Goal: Task Accomplishment & Management: Manage account settings

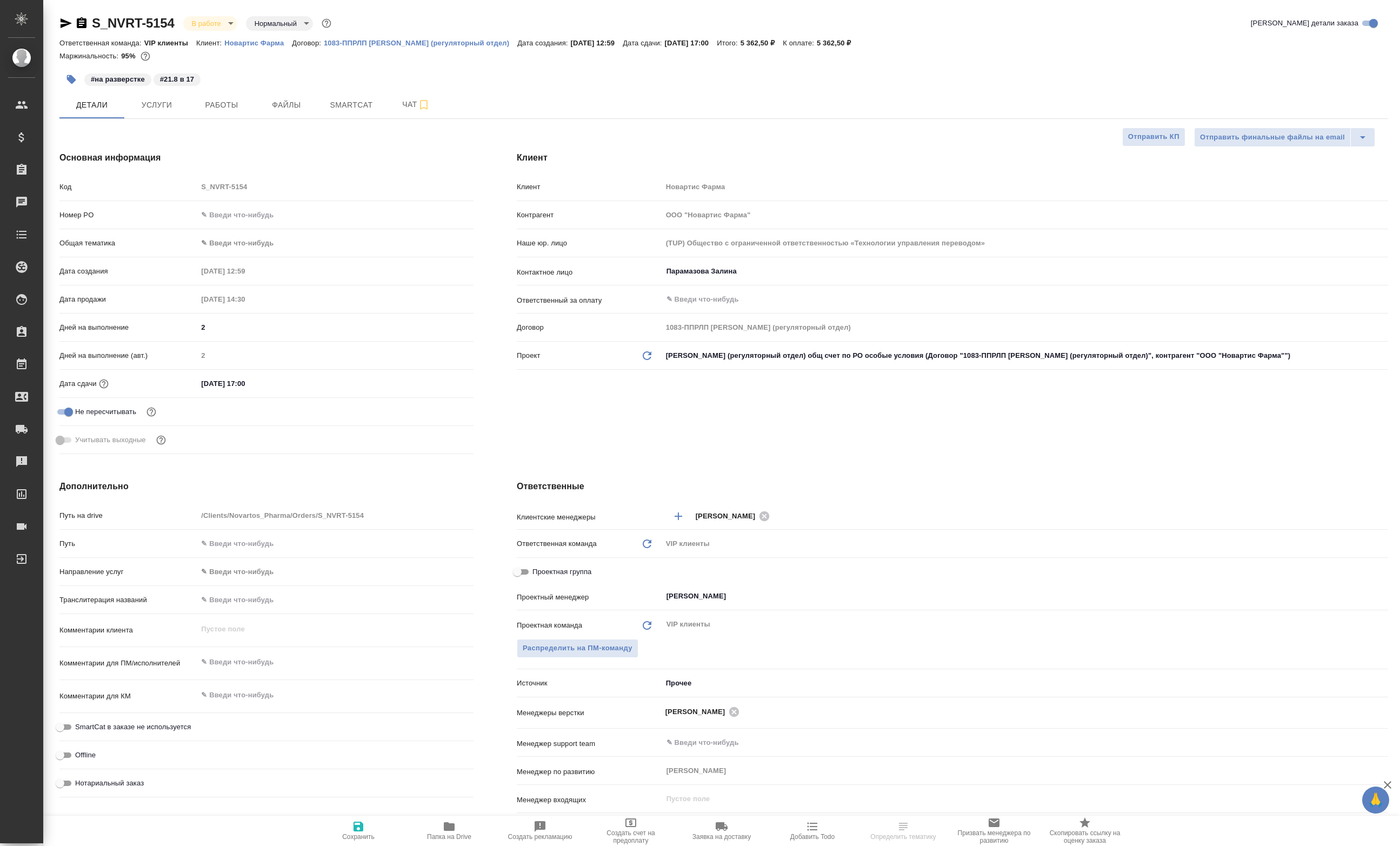
select select "RU"
click at [176, 119] on hr at bounding box center [723, 118] width 1329 height 1
click at [174, 118] on button "Услуги" at bounding box center [157, 105] width 65 height 27
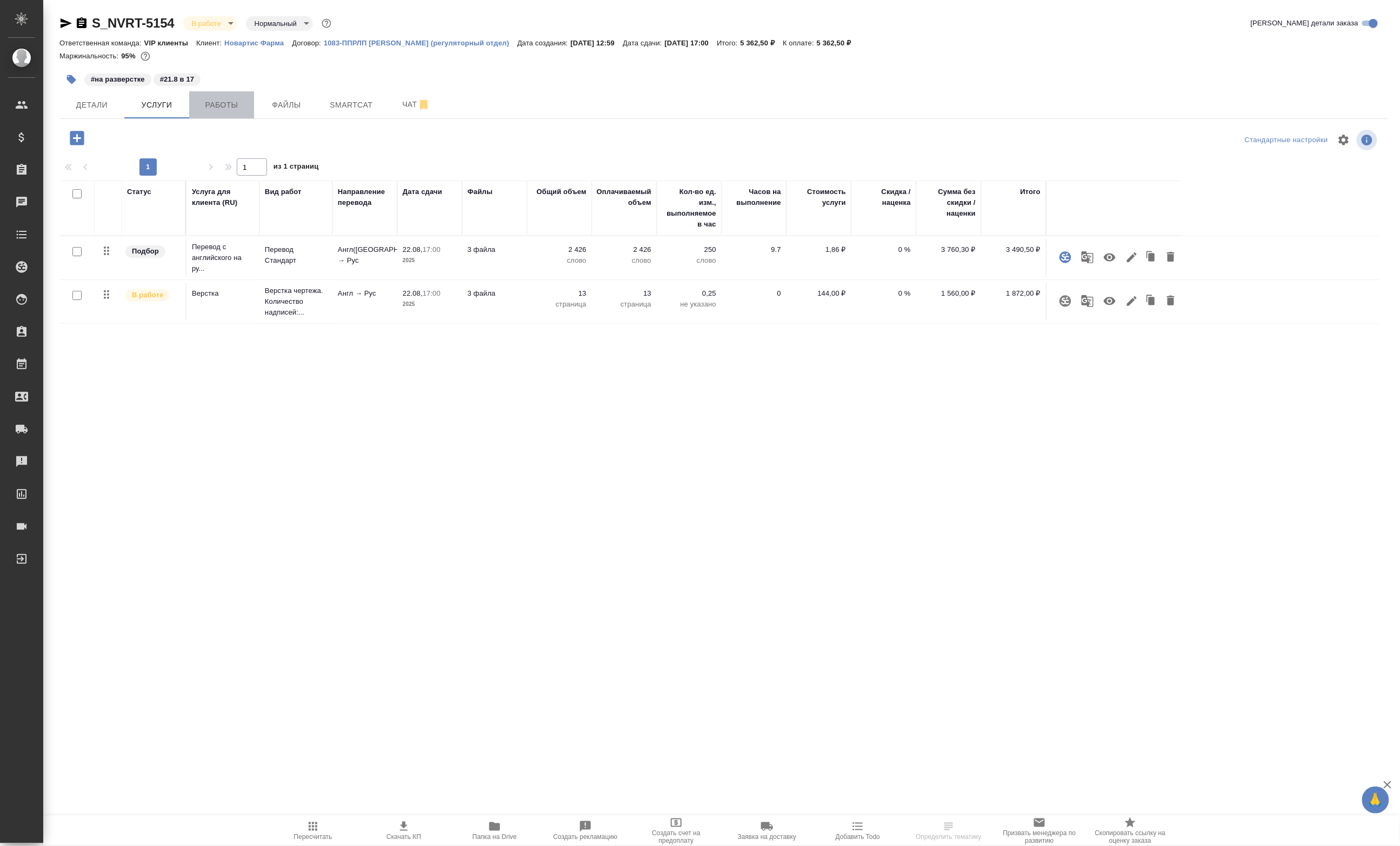
click at [210, 112] on span "Работы" at bounding box center [221, 105] width 52 height 14
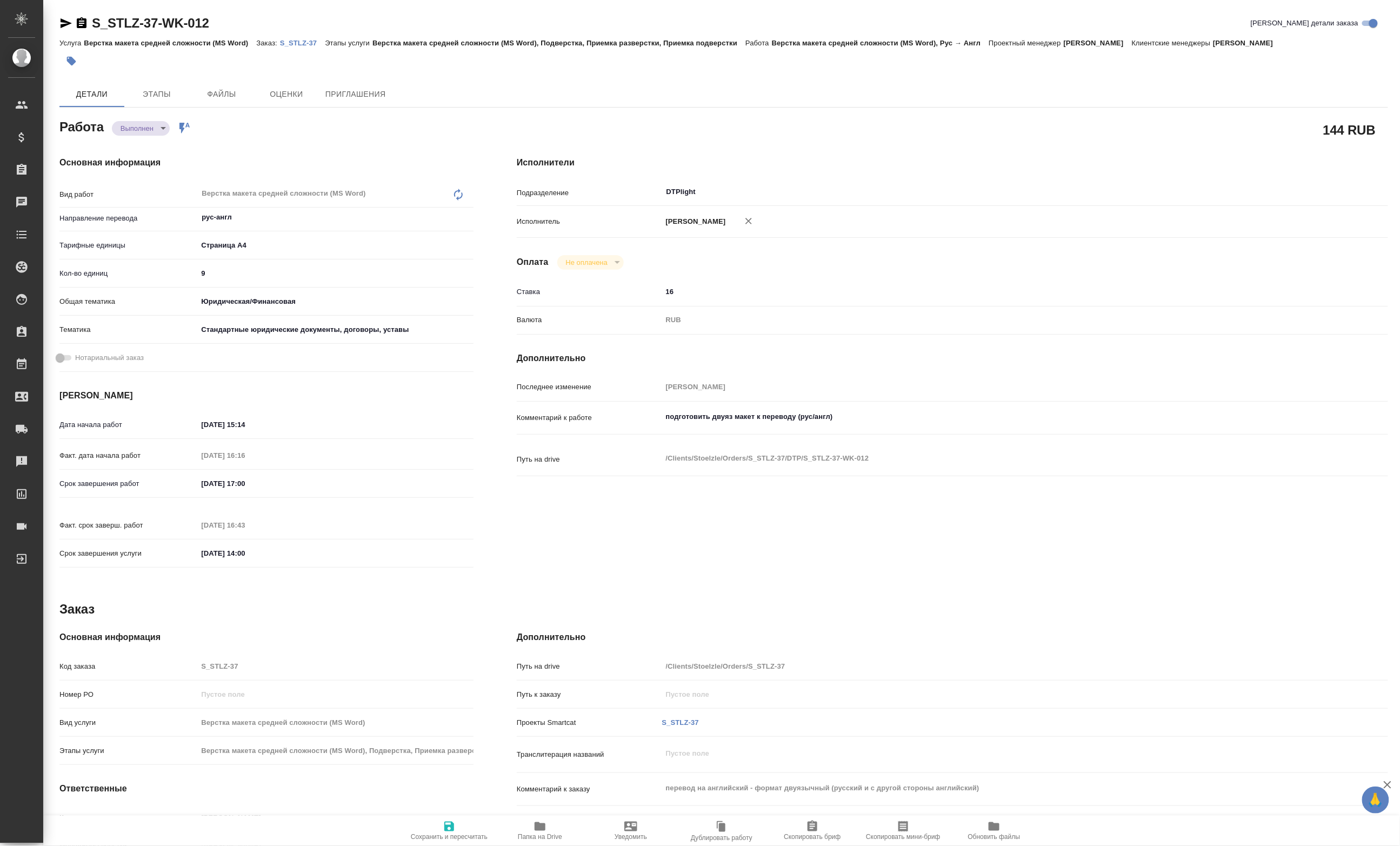
click at [141, 133] on body "🙏 .cls-1 fill:#fff; AWATERA Petrova Valeria Клиенты Спецификации Заказы Чаты To…" at bounding box center [700, 423] width 1400 height 846
click at [133, 146] on button "Сдан" at bounding box center [133, 150] width 23 height 12
type textarea "x"
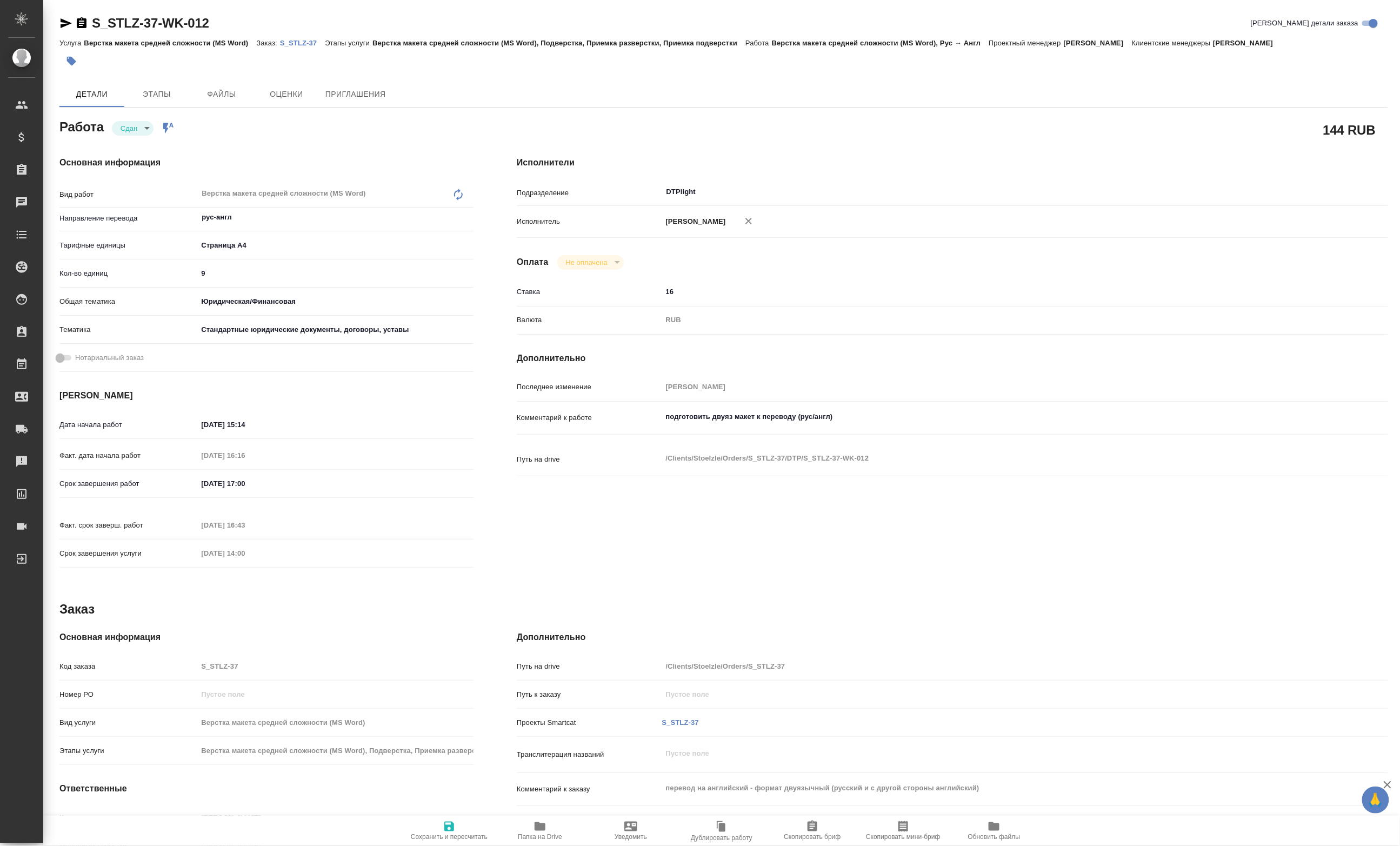
type textarea "x"
click at [548, 828] on span "Папка на Drive" at bounding box center [540, 830] width 78 height 21
type textarea "x"
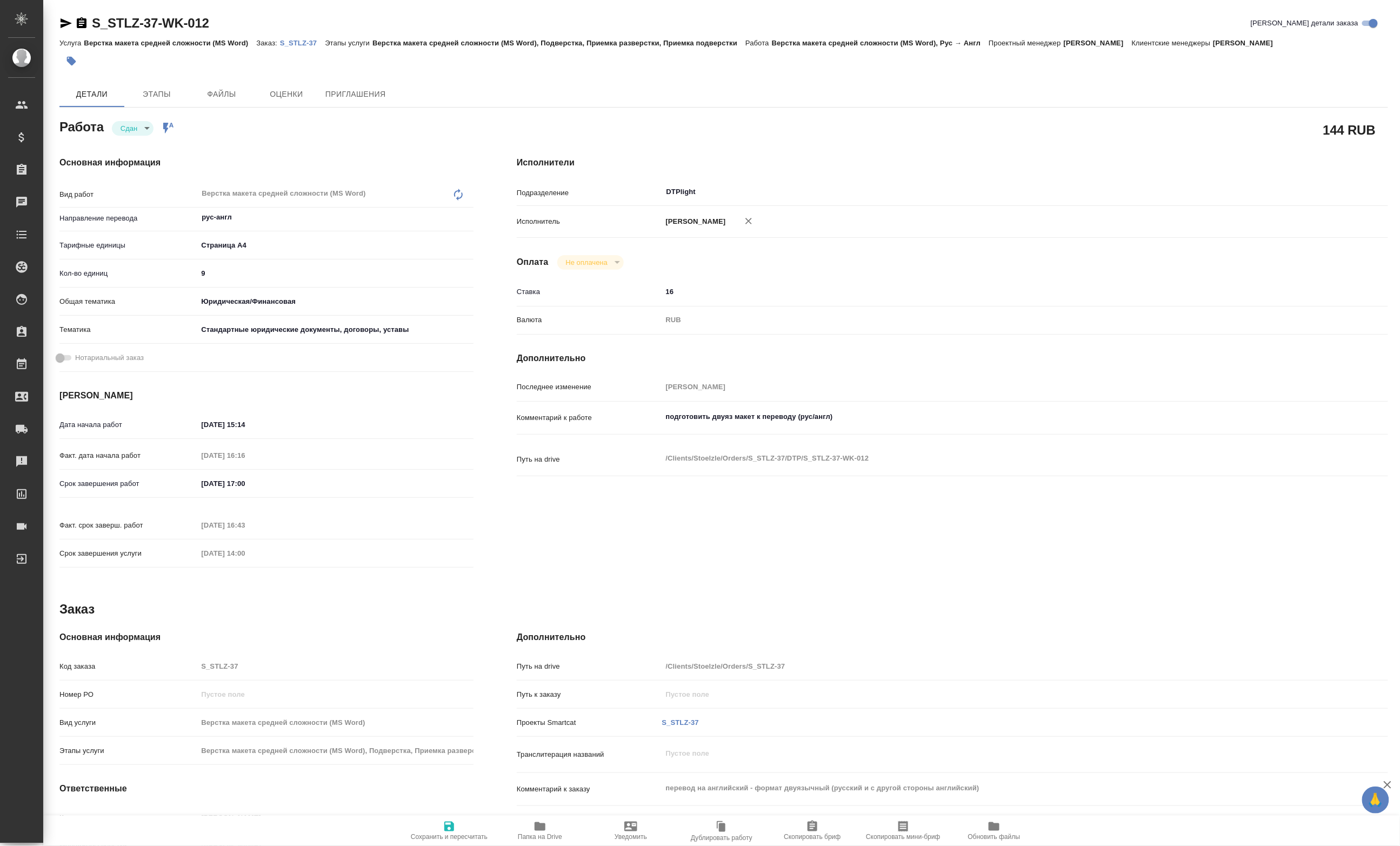
type textarea "x"
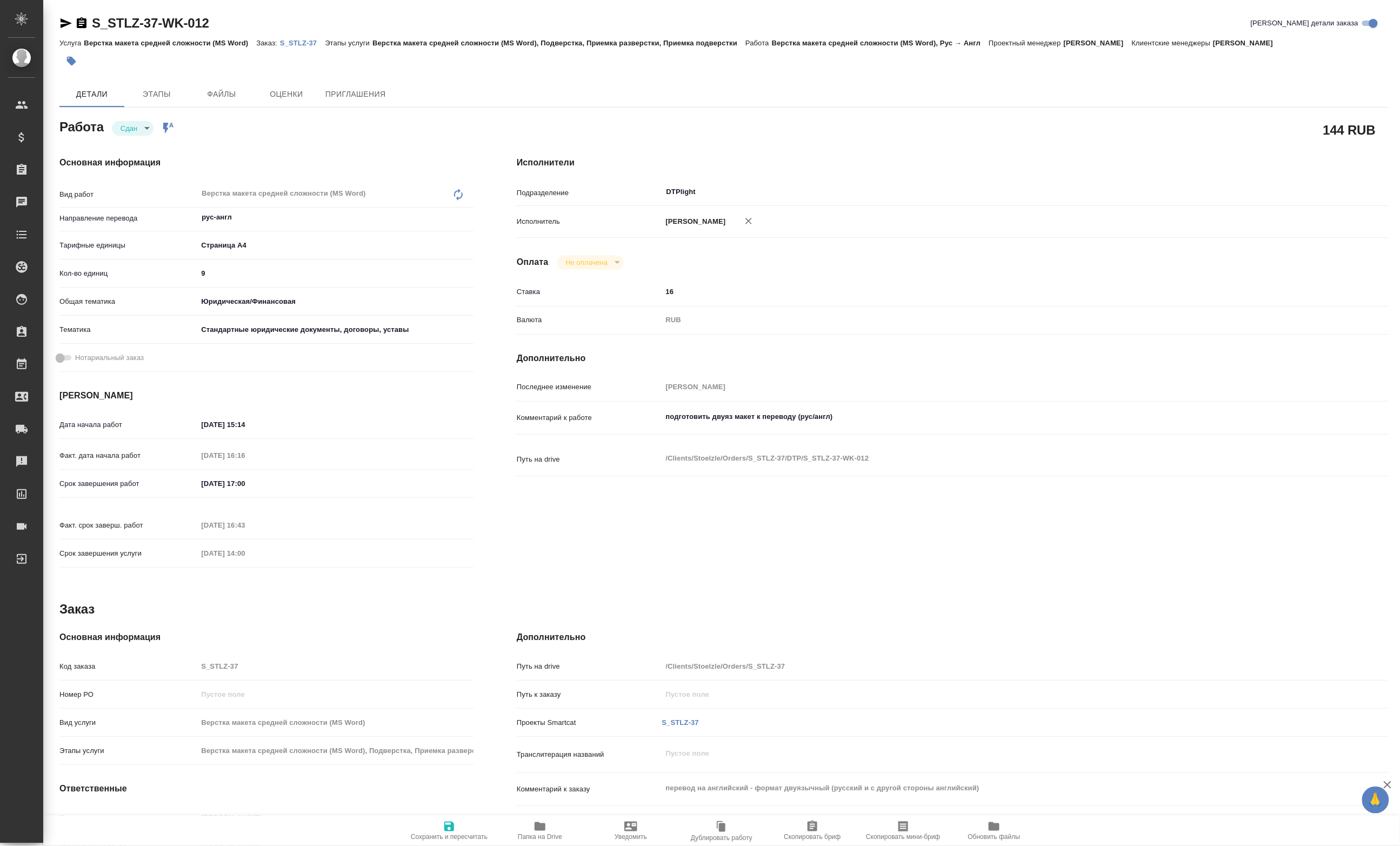
type textarea "x"
click at [289, 46] on p "S_STLZ-37" at bounding box center [302, 43] width 45 height 8
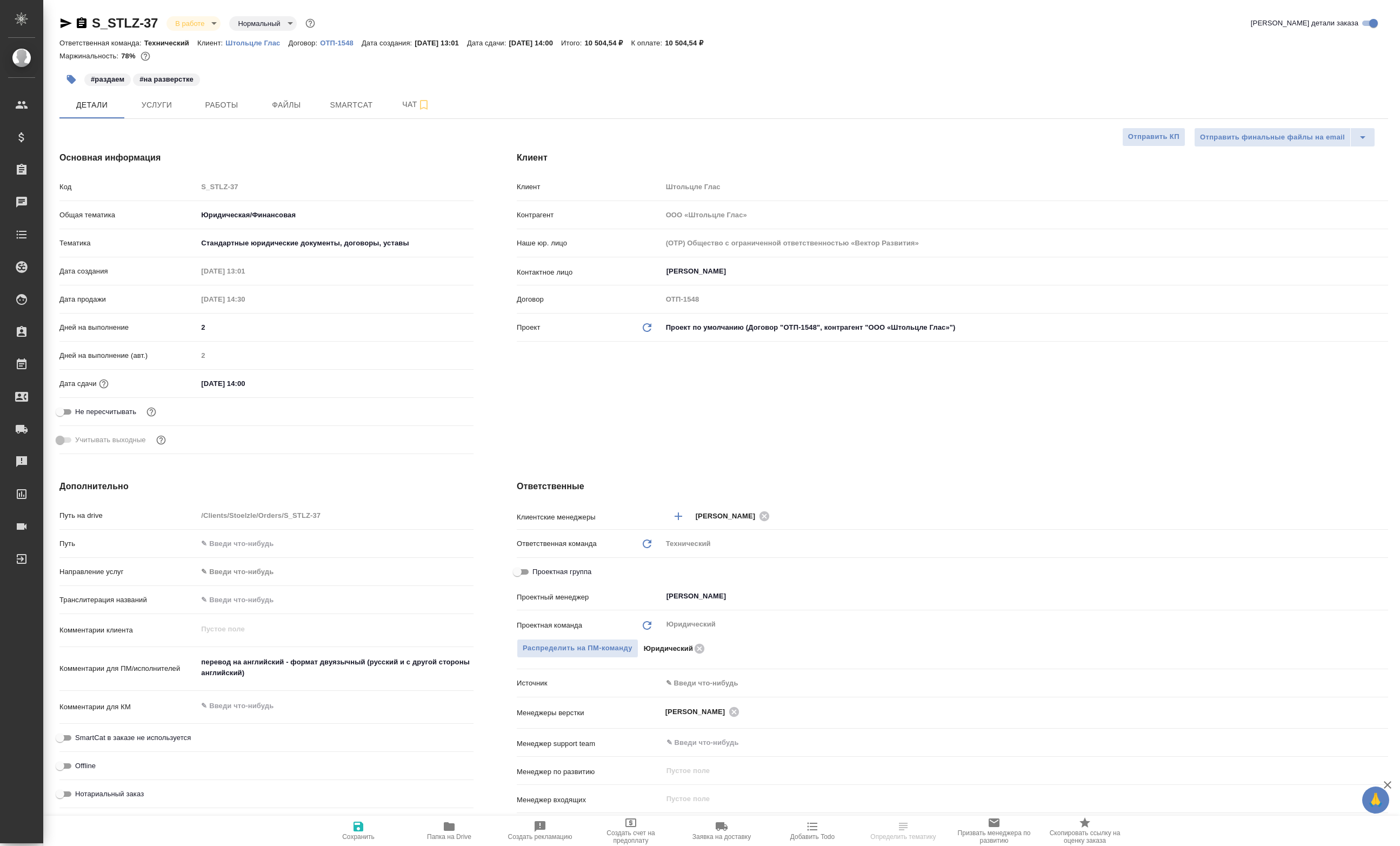
select select "RU"
click at [388, 111] on button "Чат" at bounding box center [416, 105] width 65 height 27
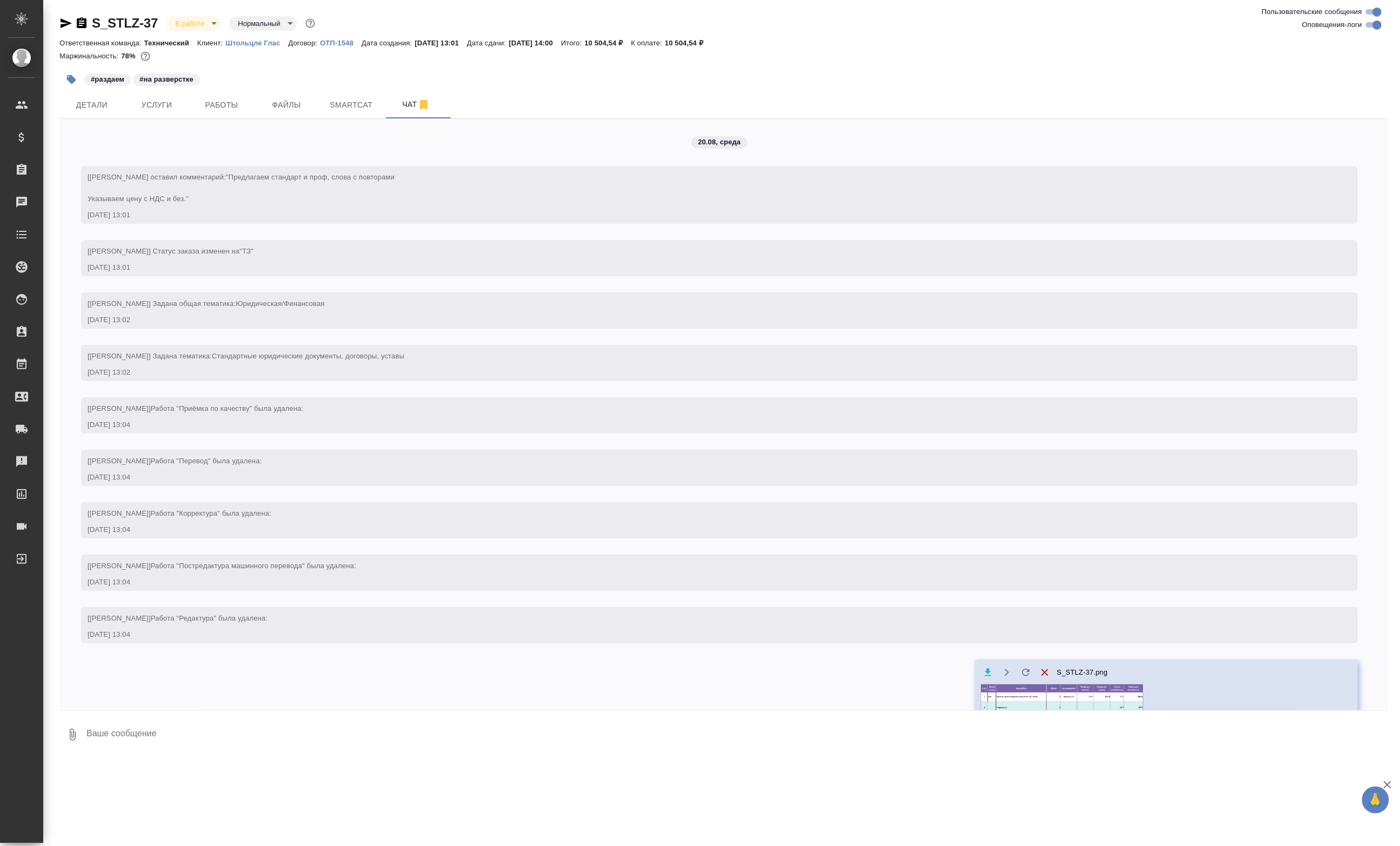
scroll to position [2553, 0]
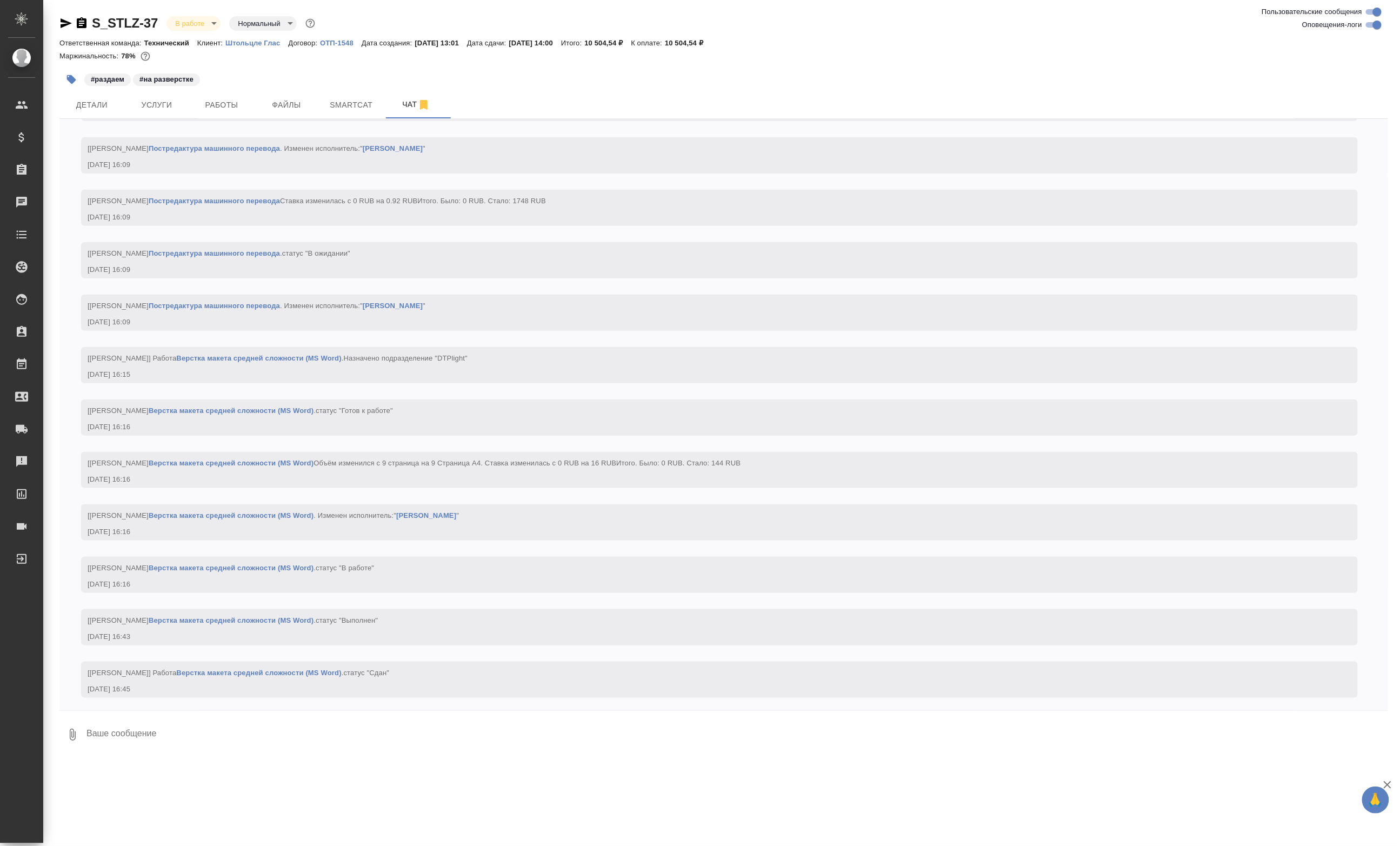
click at [190, 759] on div "S_STLZ-37 В работе inProgress Нормальный normal Ответственная команда: Техничес…" at bounding box center [723, 379] width 1341 height 759
click at [191, 753] on textarea at bounding box center [736, 735] width 1303 height 37
paste textarea "https://drive.awatera.com/apps/files/?dir=/Shares/Stoelzle/Orders/S_STLZ-37/DTP…"
type textarea "https://drive.awatera.com/apps/files/?dir=/Shares/Stoelzle/Orders/S_STLZ-37/DTP…"
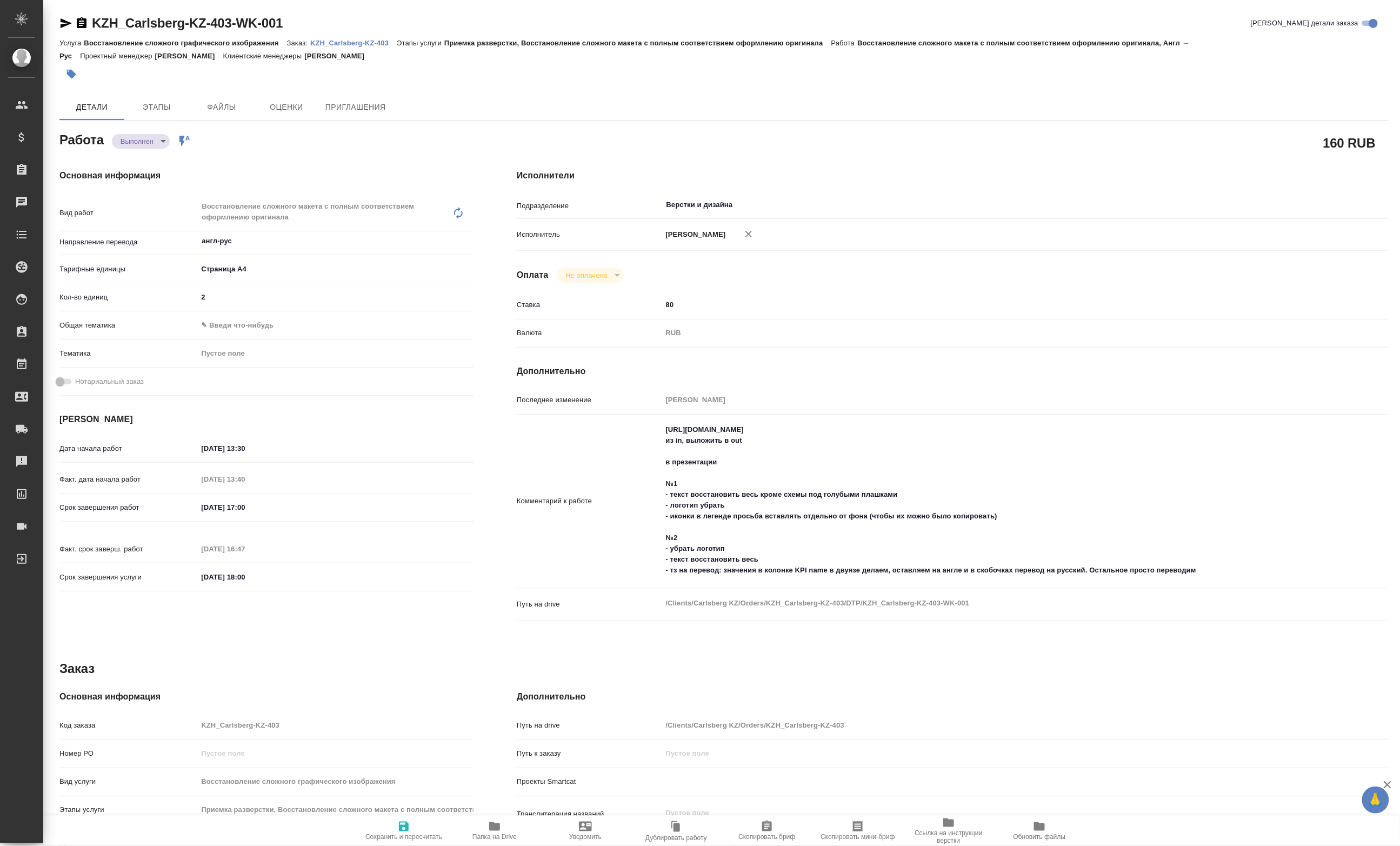
drag, startPoint x: 156, startPoint y: 152, endPoint x: 150, endPoint y: 147, distance: 7.8
click at [150, 147] on div "Работа Выполнен completed Работа включена в последовательность 160 RUB Основная…" at bounding box center [723, 575] width 1329 height 892
click at [150, 147] on body "🙏 .cls-1 fill:#fff; AWATERA [PERSON_NAME] Спецификации Заказы Чаты Todo Проекты…" at bounding box center [700, 423] width 1400 height 846
click at [135, 154] on li "Сдан" at bounding box center [148, 162] width 71 height 18
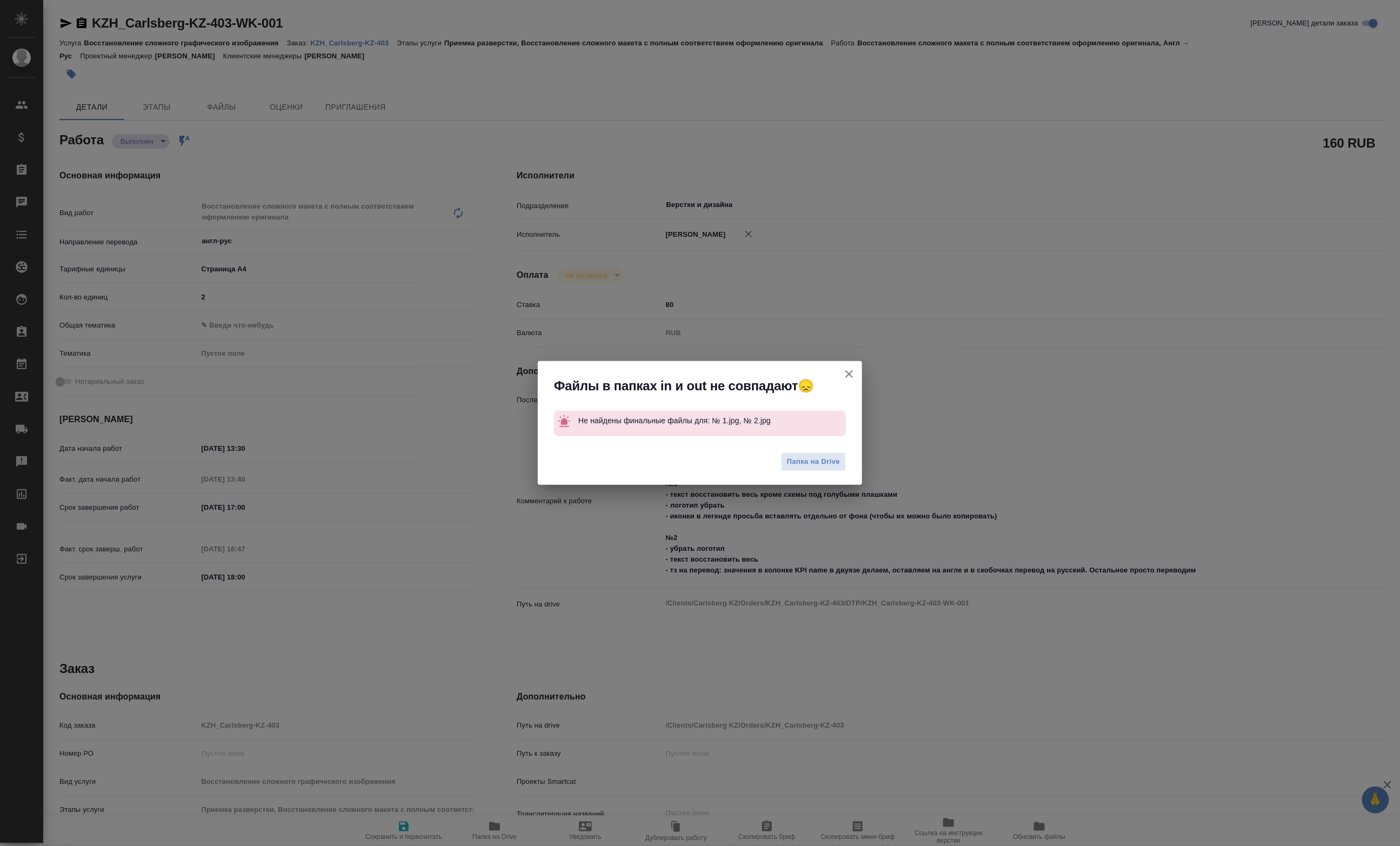
type textarea "x"
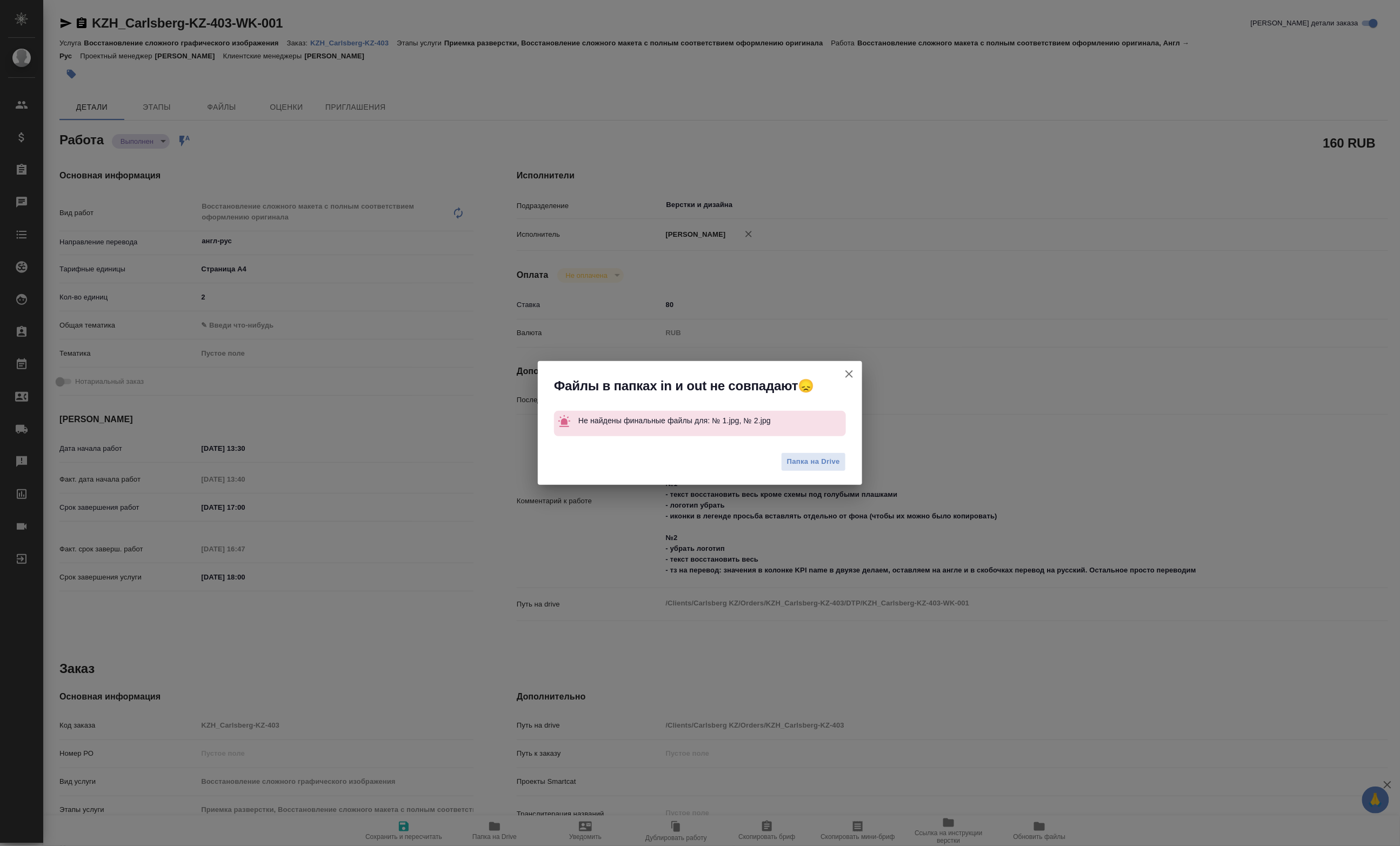
type textarea "x"
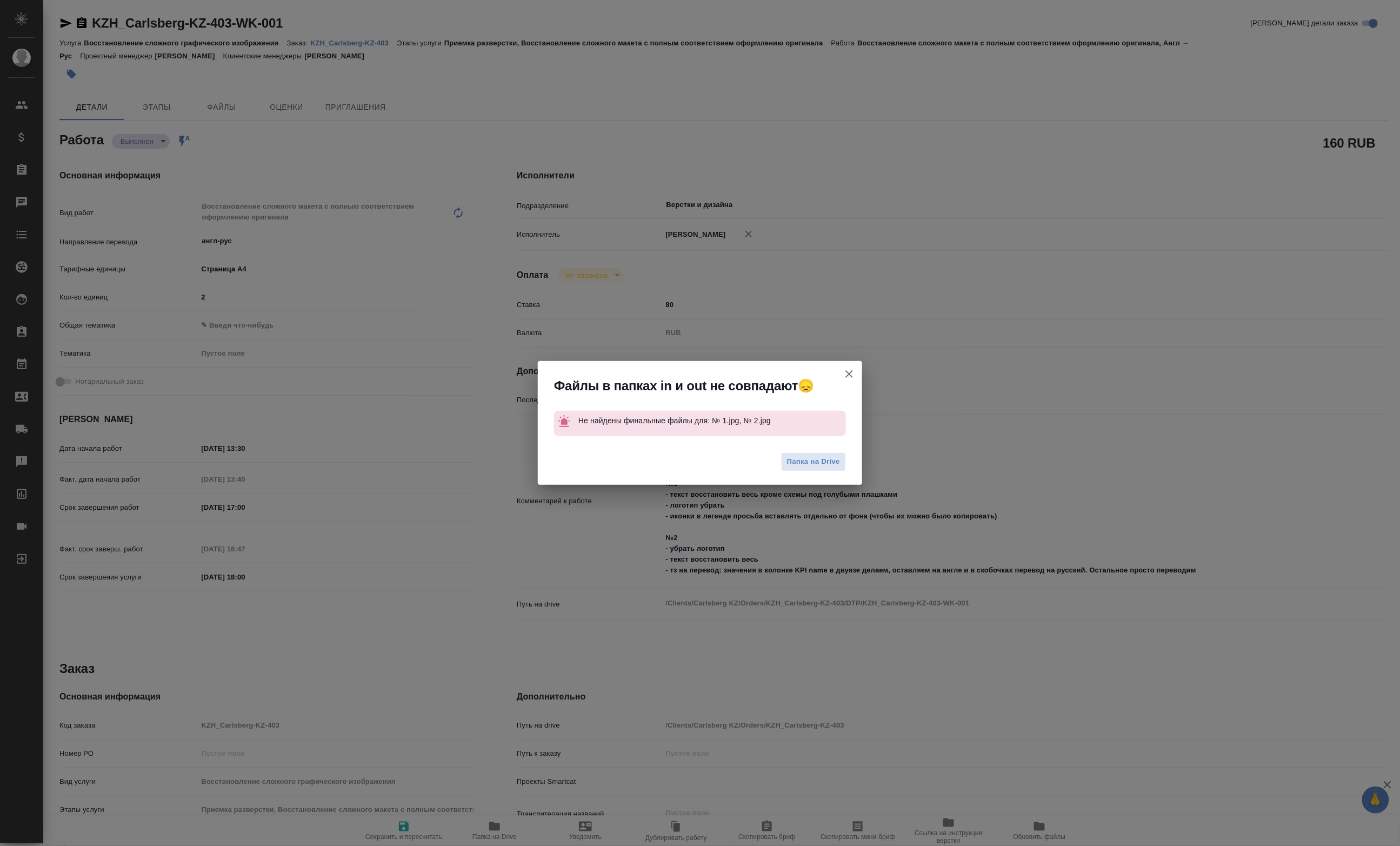
click at [498, 835] on div "Файлы в папках in и out не совпадают😞 Не найдены финальные файлы для: № 1.jpg, …" at bounding box center [700, 423] width 1400 height 846
type textarea "x"
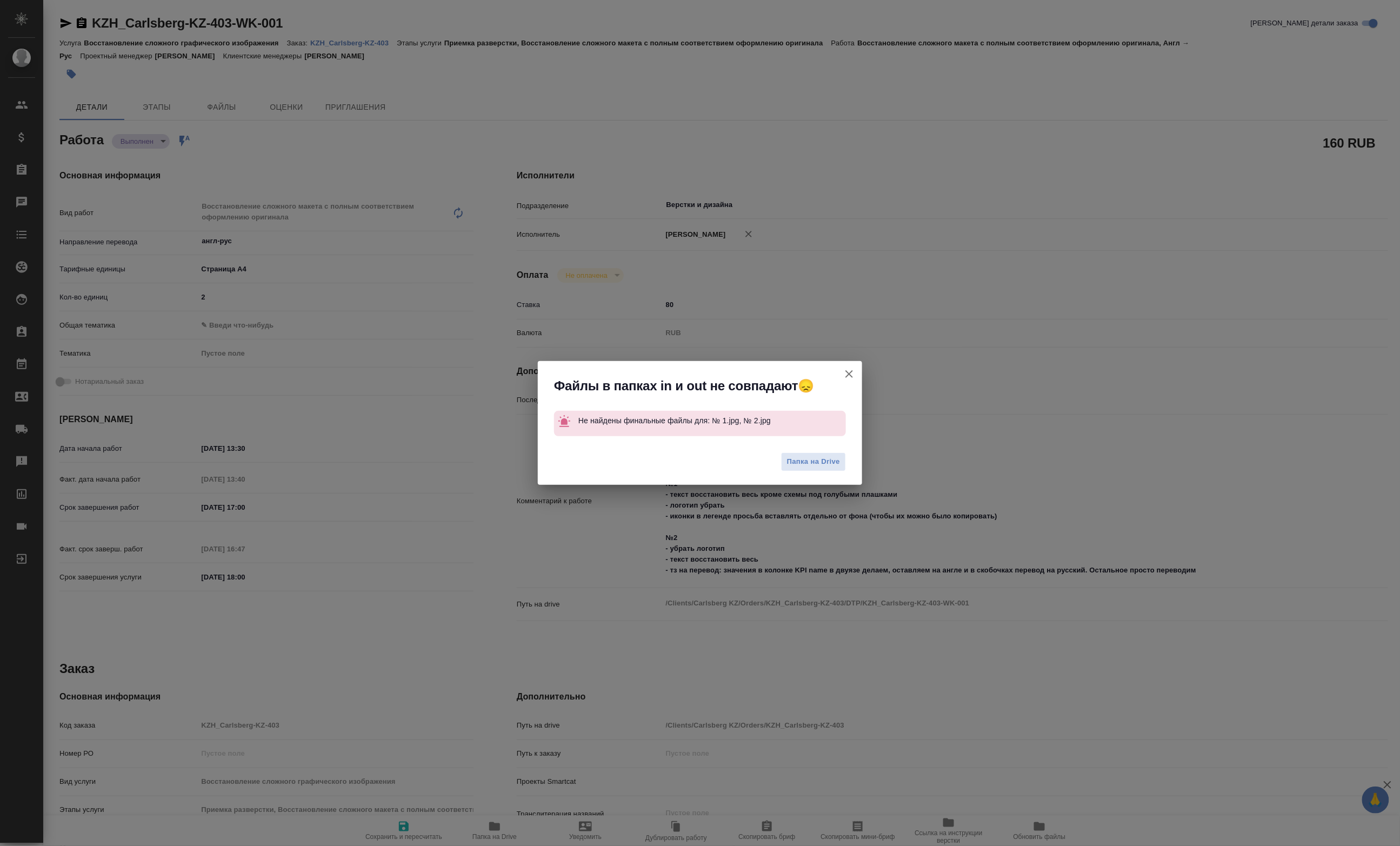
type textarea "x"
click at [843, 368] on icon "button" at bounding box center [849, 374] width 13 height 13
type textarea "x"
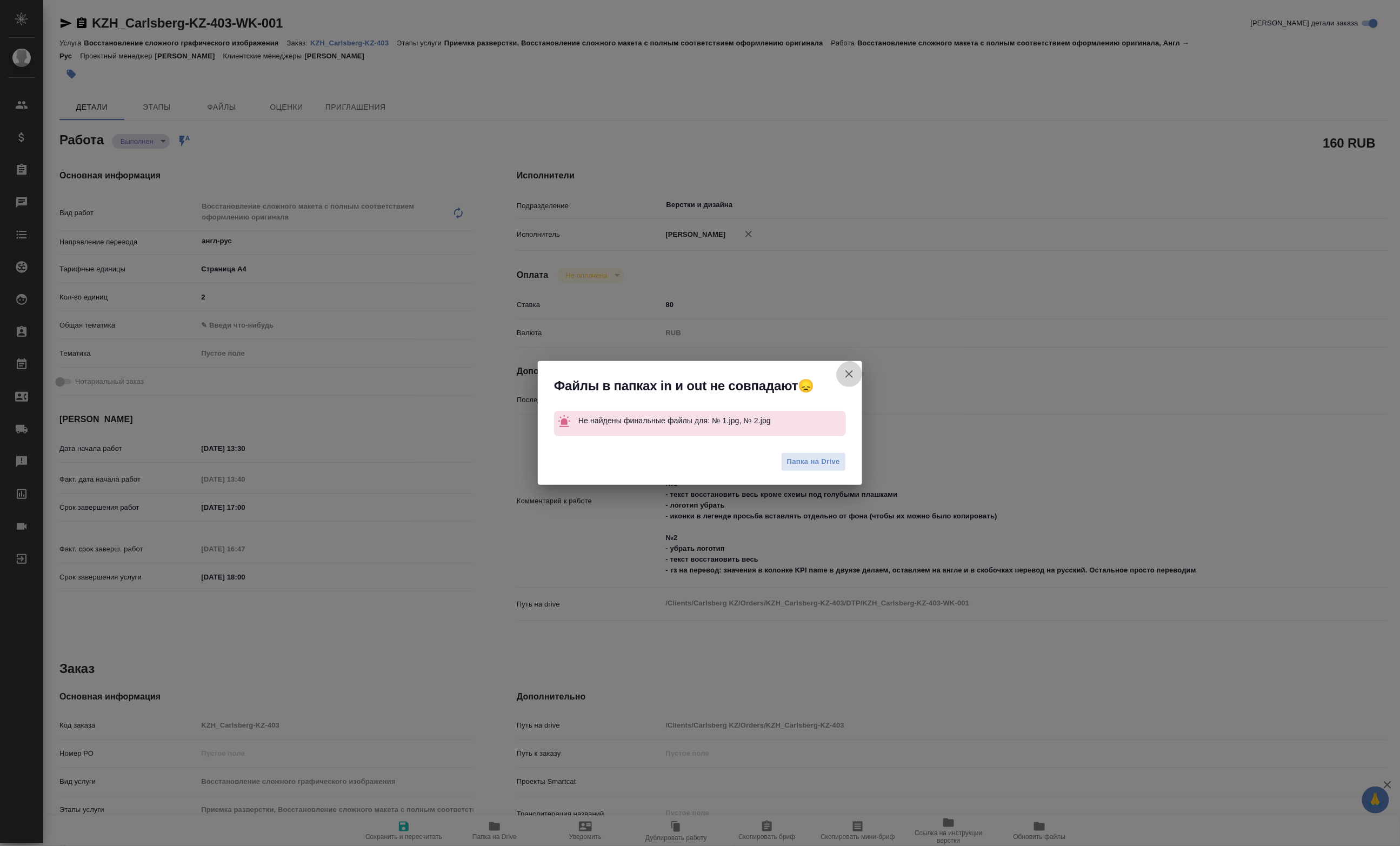
type textarea "x"
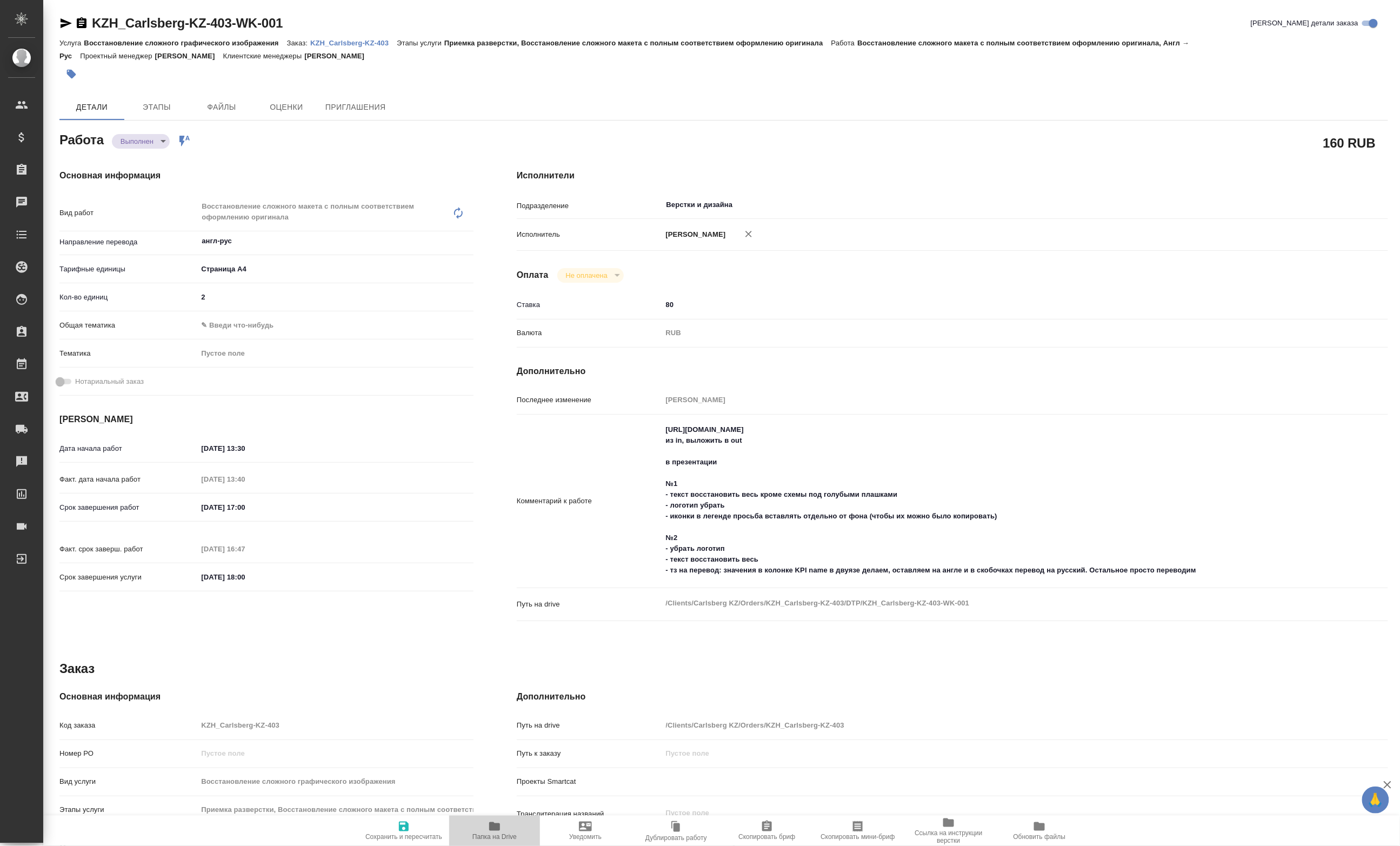
click at [489, 831] on icon "button" at bounding box center [495, 826] width 13 height 13
click at [148, 147] on body "🙏 .cls-1 fill:#fff; AWATERA Petrova Valeria Клиенты Спецификации Заказы 0 Чаты …" at bounding box center [700, 423] width 1400 height 846
click at [140, 159] on button "Сдан" at bounding box center [133, 162] width 23 height 12
click at [379, 35] on div "KZH_Carlsberg-KZ-403-WK-001 Кратко детали заказа" at bounding box center [723, 26] width 1329 height 22
type textarea "x"
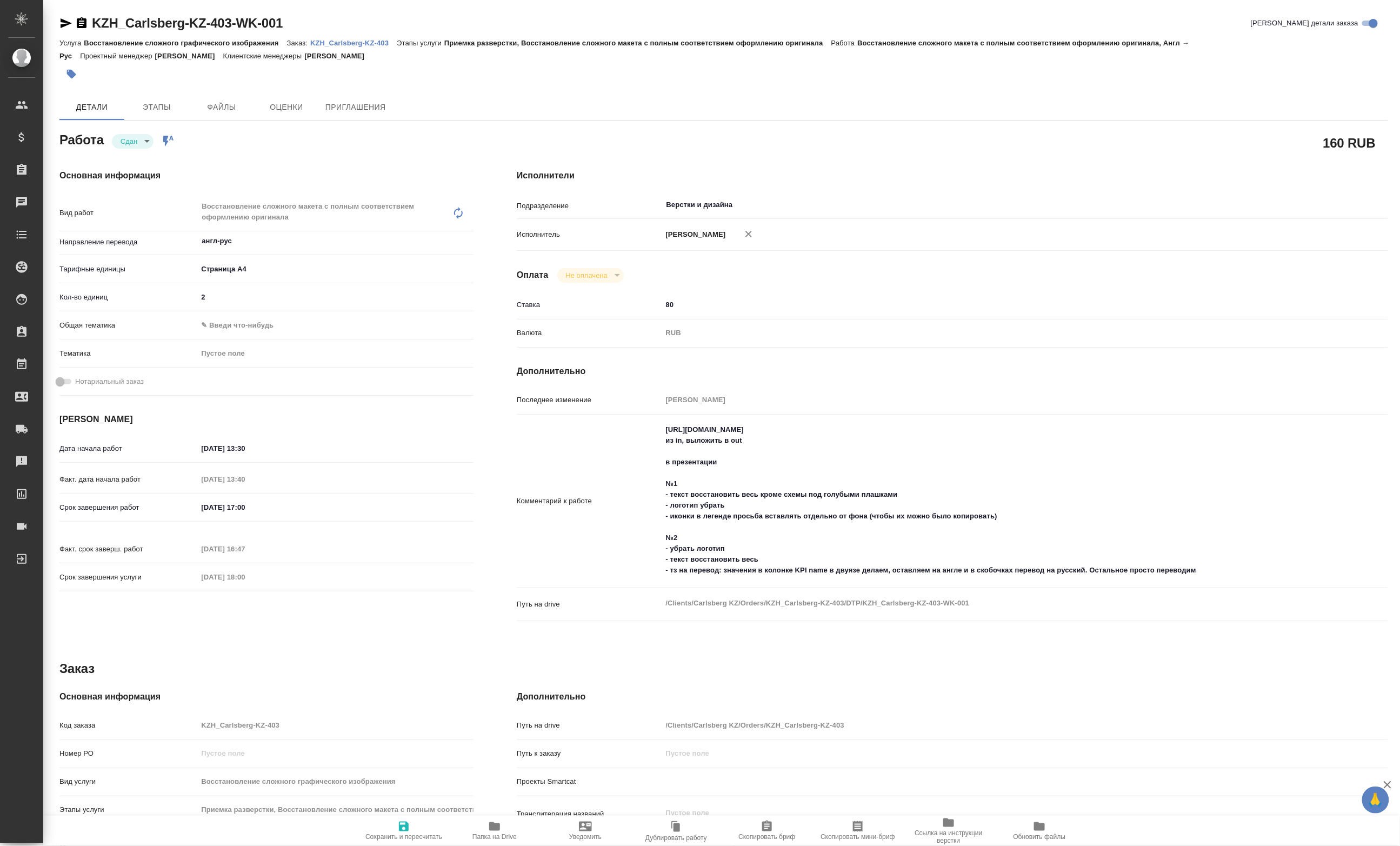
type textarea "x"
click at [374, 42] on p "KZH_Carlsberg-KZ-403" at bounding box center [353, 43] width 86 height 8
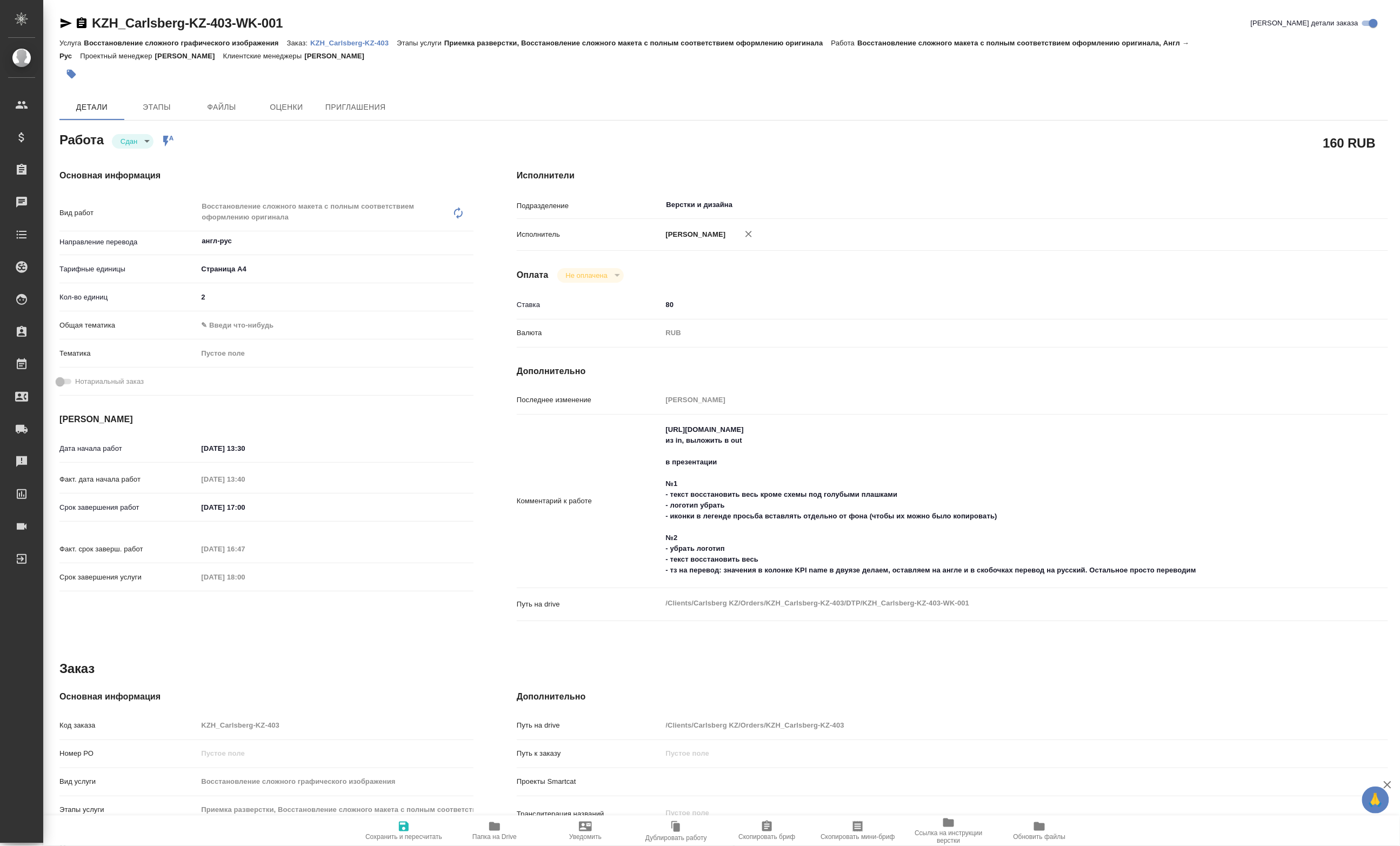
type textarea "x"
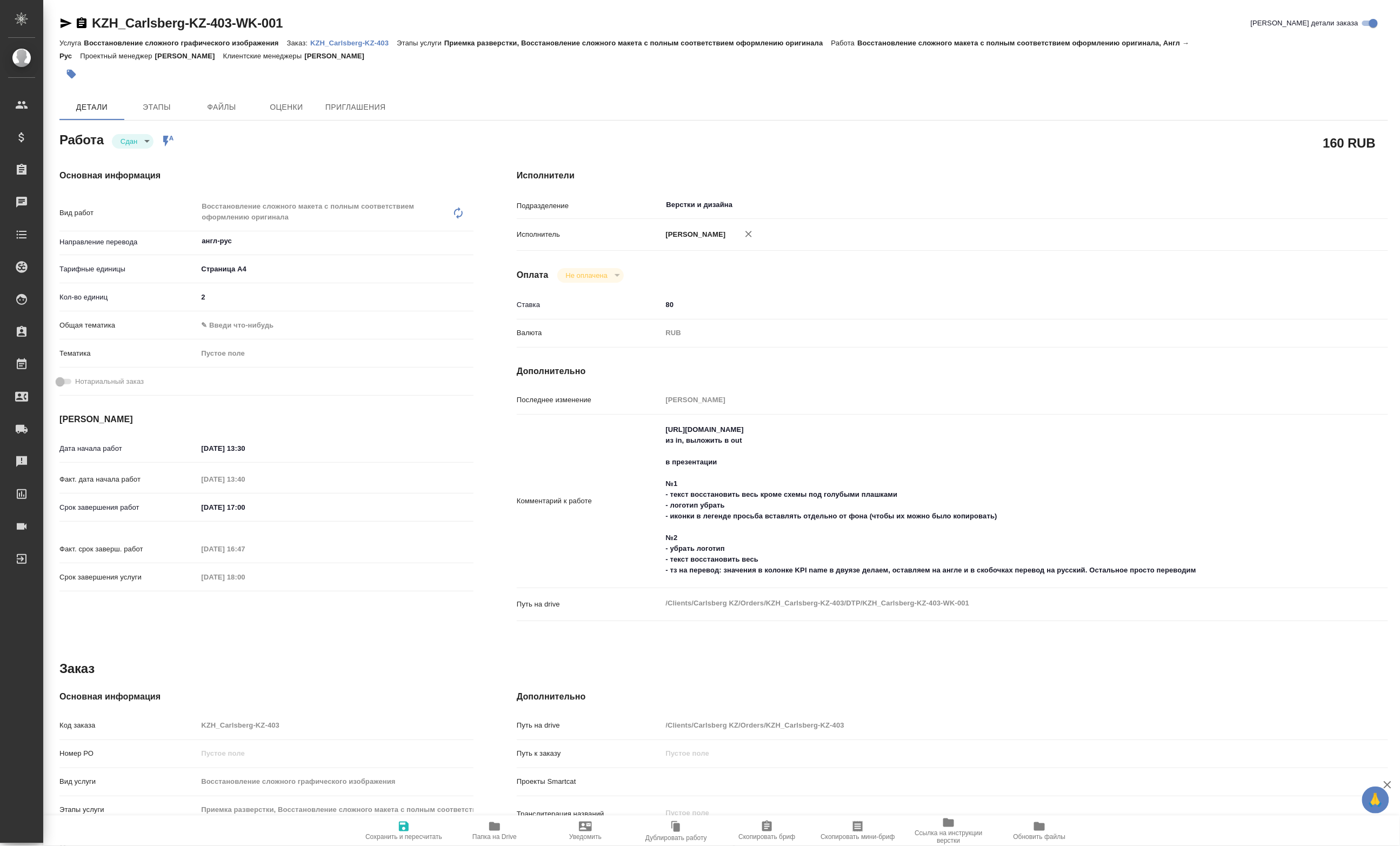
click at [1026, 841] on span "Обновить файлы" at bounding box center [1040, 837] width 52 height 8
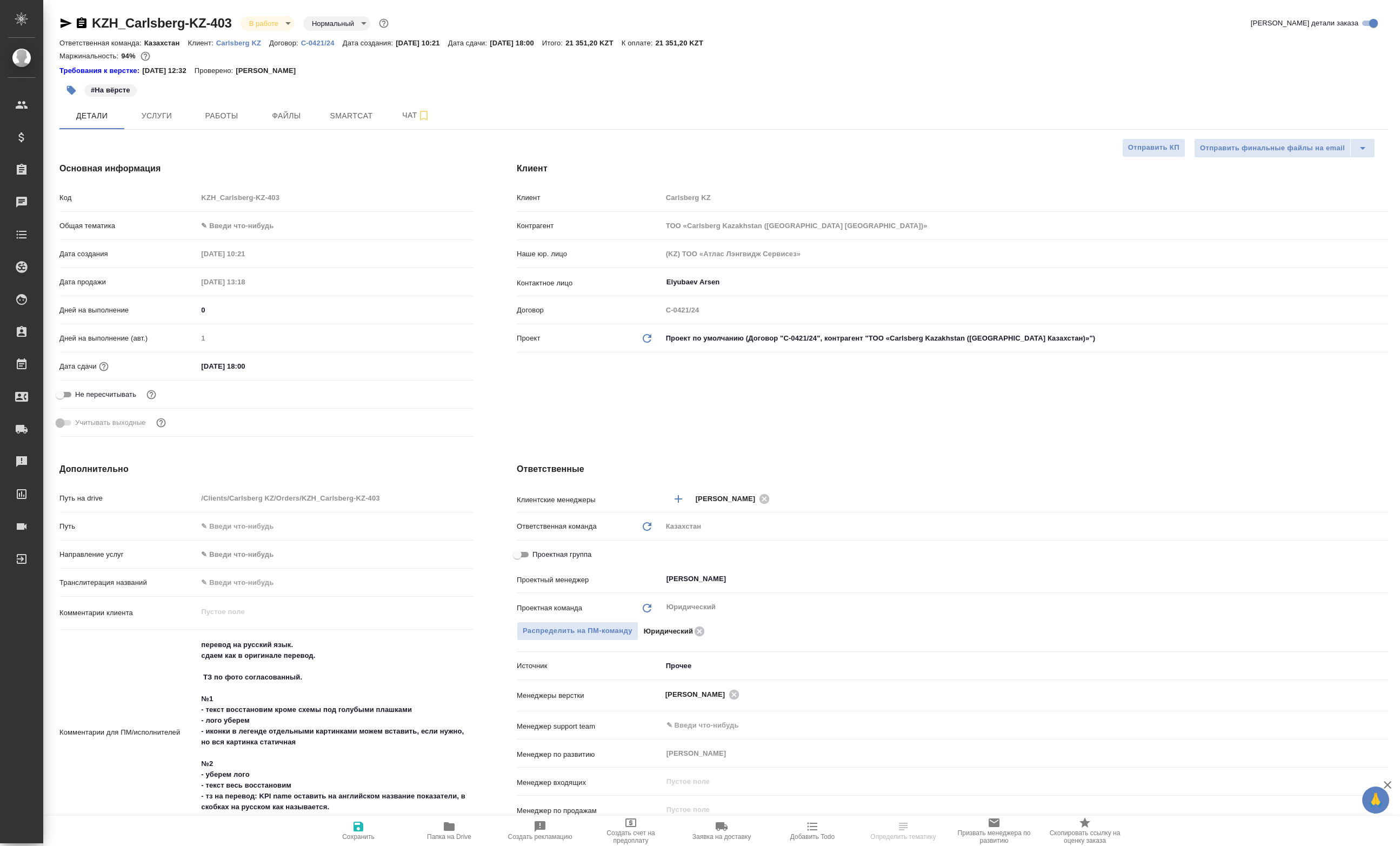
select select "RU"
click at [215, 120] on span "Работы" at bounding box center [221, 116] width 52 height 14
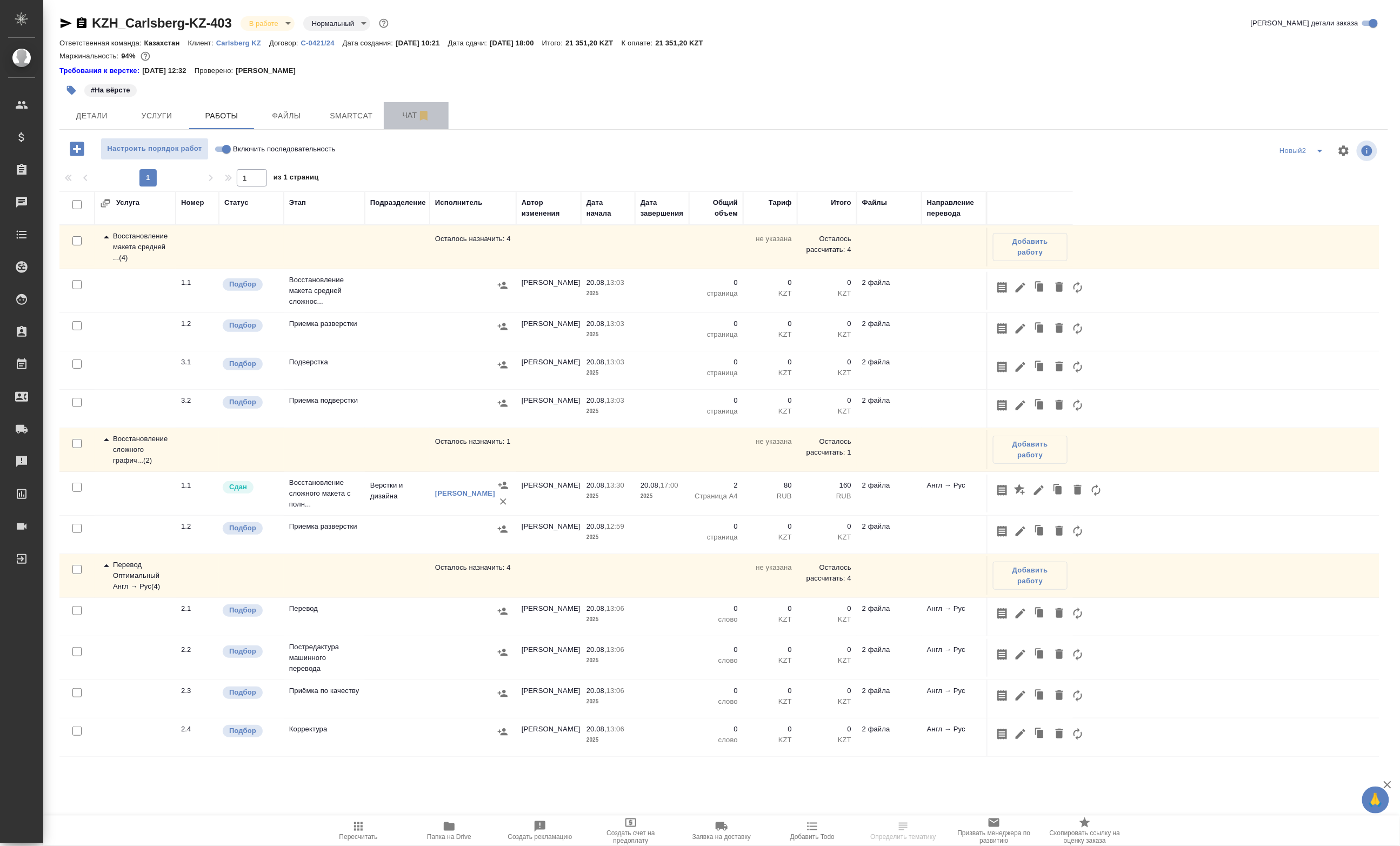
click at [399, 113] on span "Чат" at bounding box center [416, 115] width 52 height 14
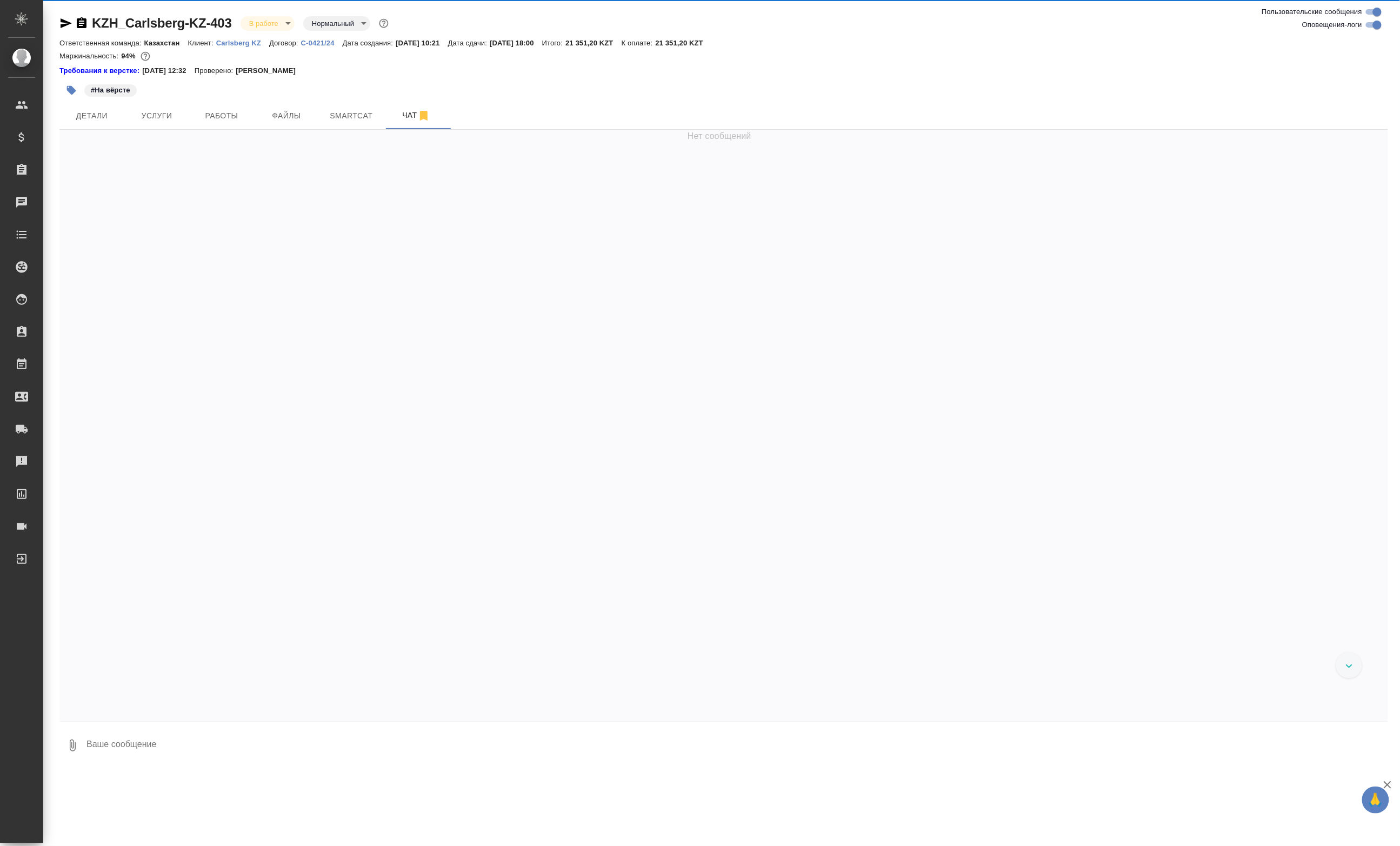
scroll to position [3234, 0]
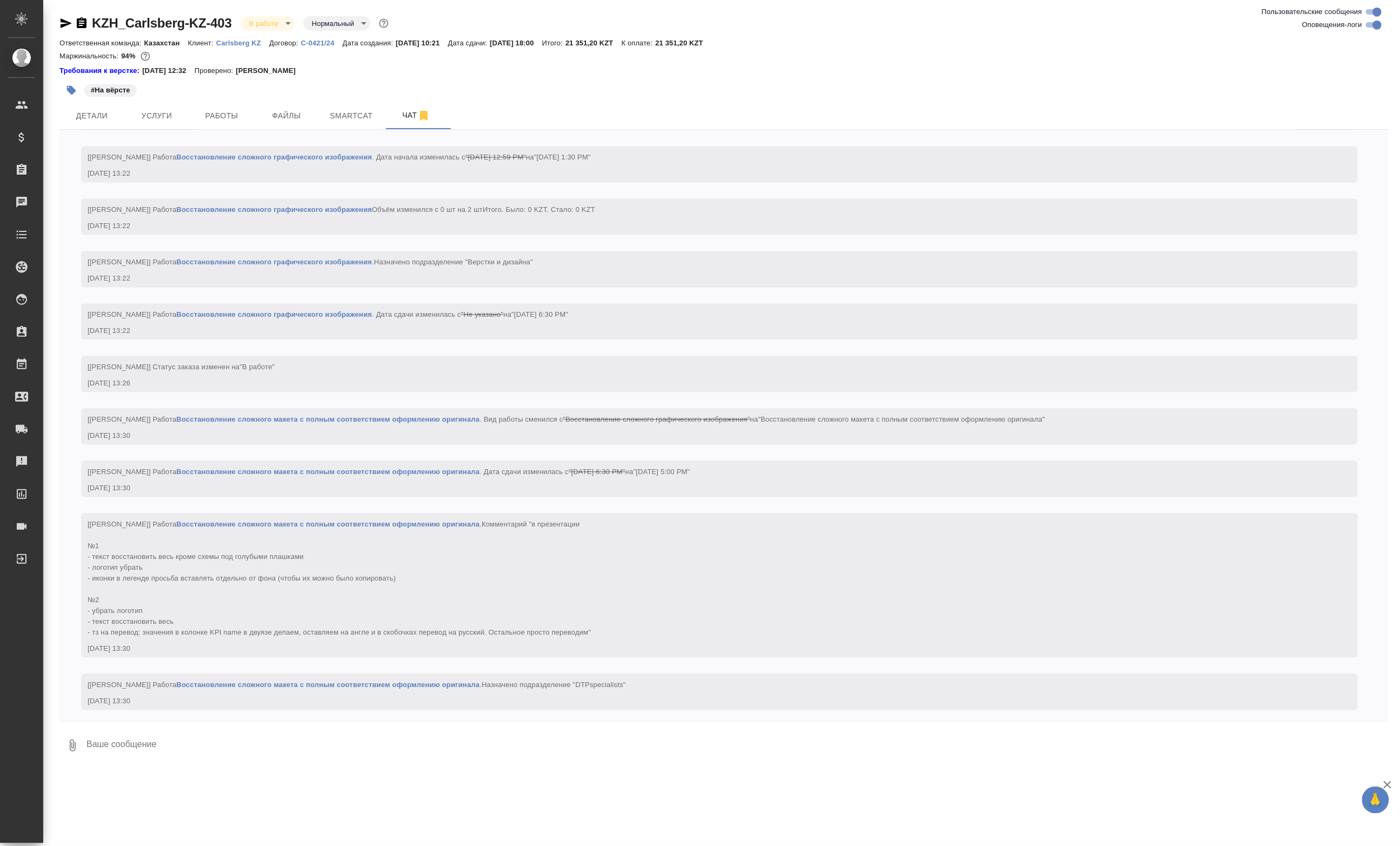
click at [248, 752] on textarea at bounding box center [736, 745] width 1303 height 37
paste textarea "https://drive.awatera.com/apps/files/files/10153830?dir=/Shares/Carlsberg%20KZ/…"
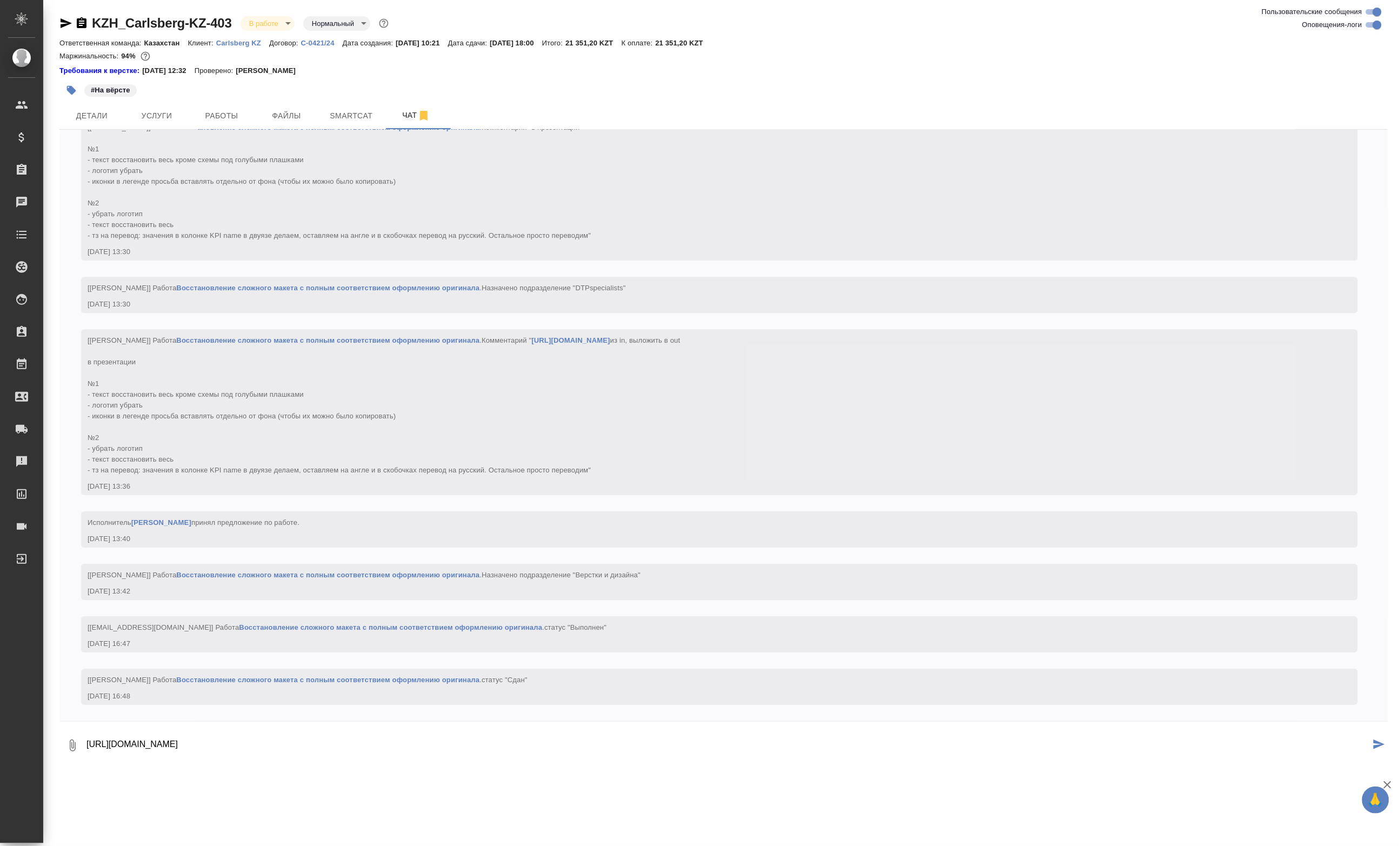
type textarea "https://drive.awatera.com/apps/files/files/10153830?dir=/Shares/Carlsberg%20KZ/…"
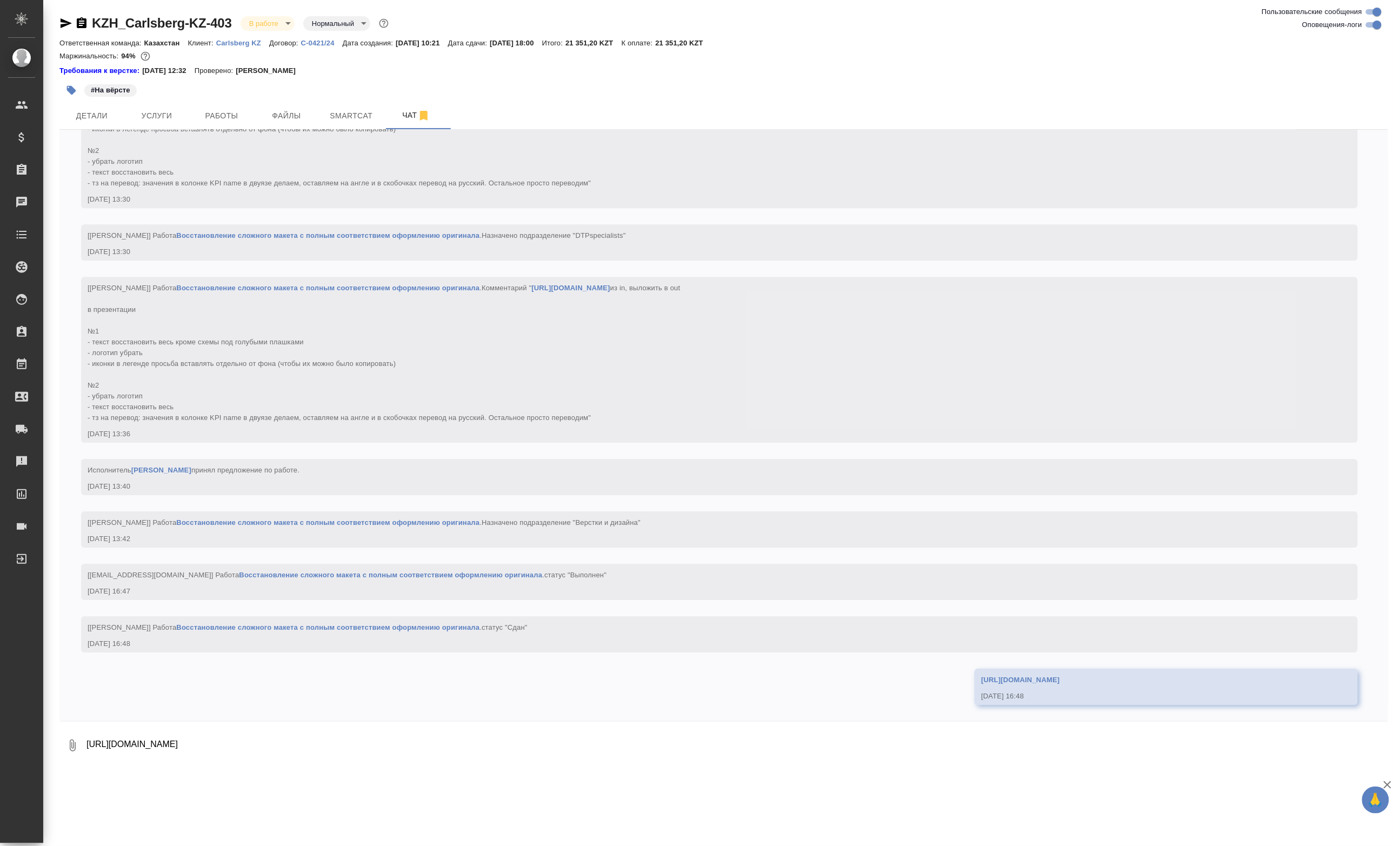
click at [230, 143] on div "[Петрова Валерия] Работа Восстановление сложного макета с полным соответствием …" at bounding box center [704, 128] width 1233 height 122
click at [228, 123] on span "Работы" at bounding box center [221, 116] width 52 height 14
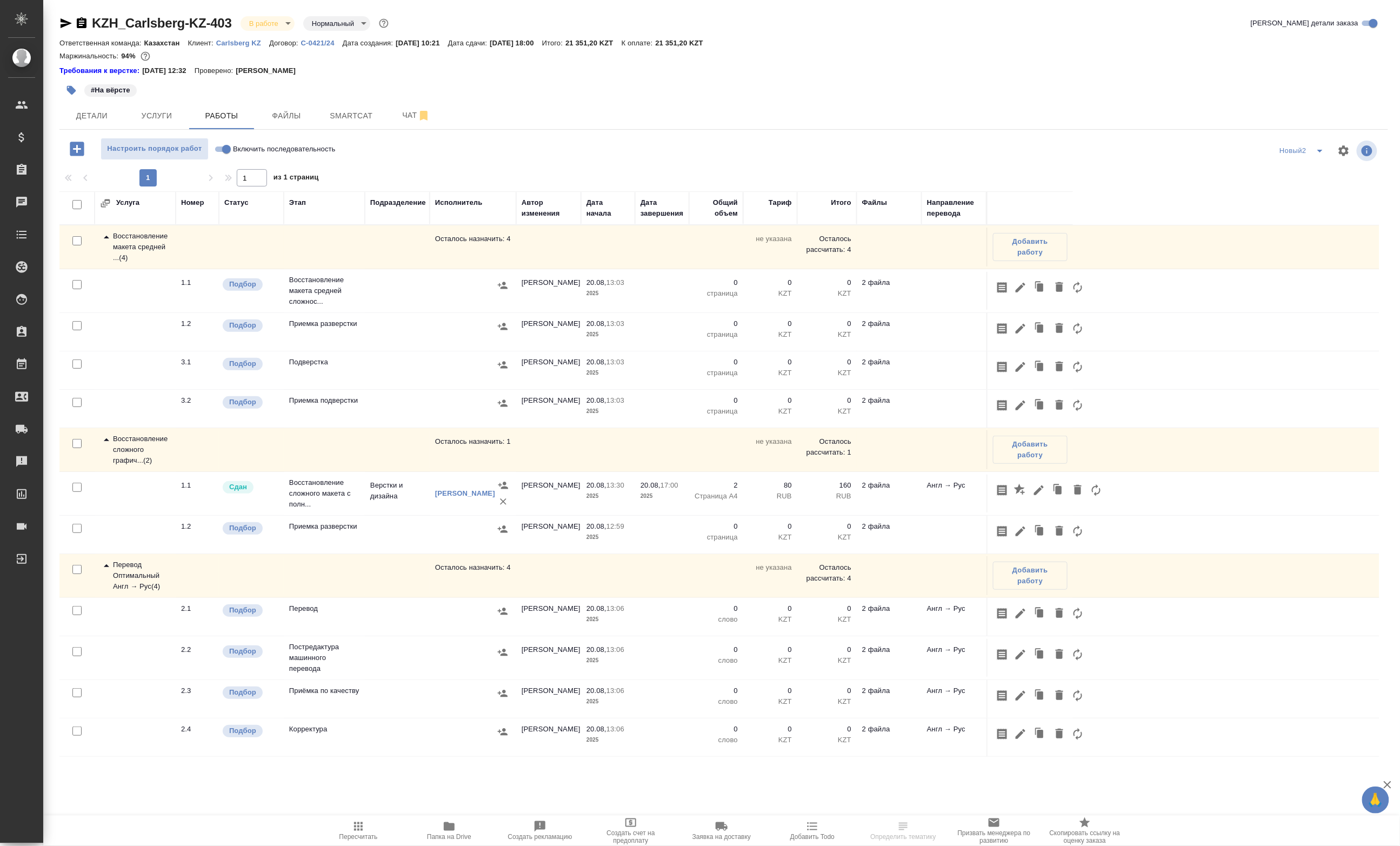
click at [80, 289] on input "checkbox" at bounding box center [77, 284] width 9 height 9
checkbox input "true"
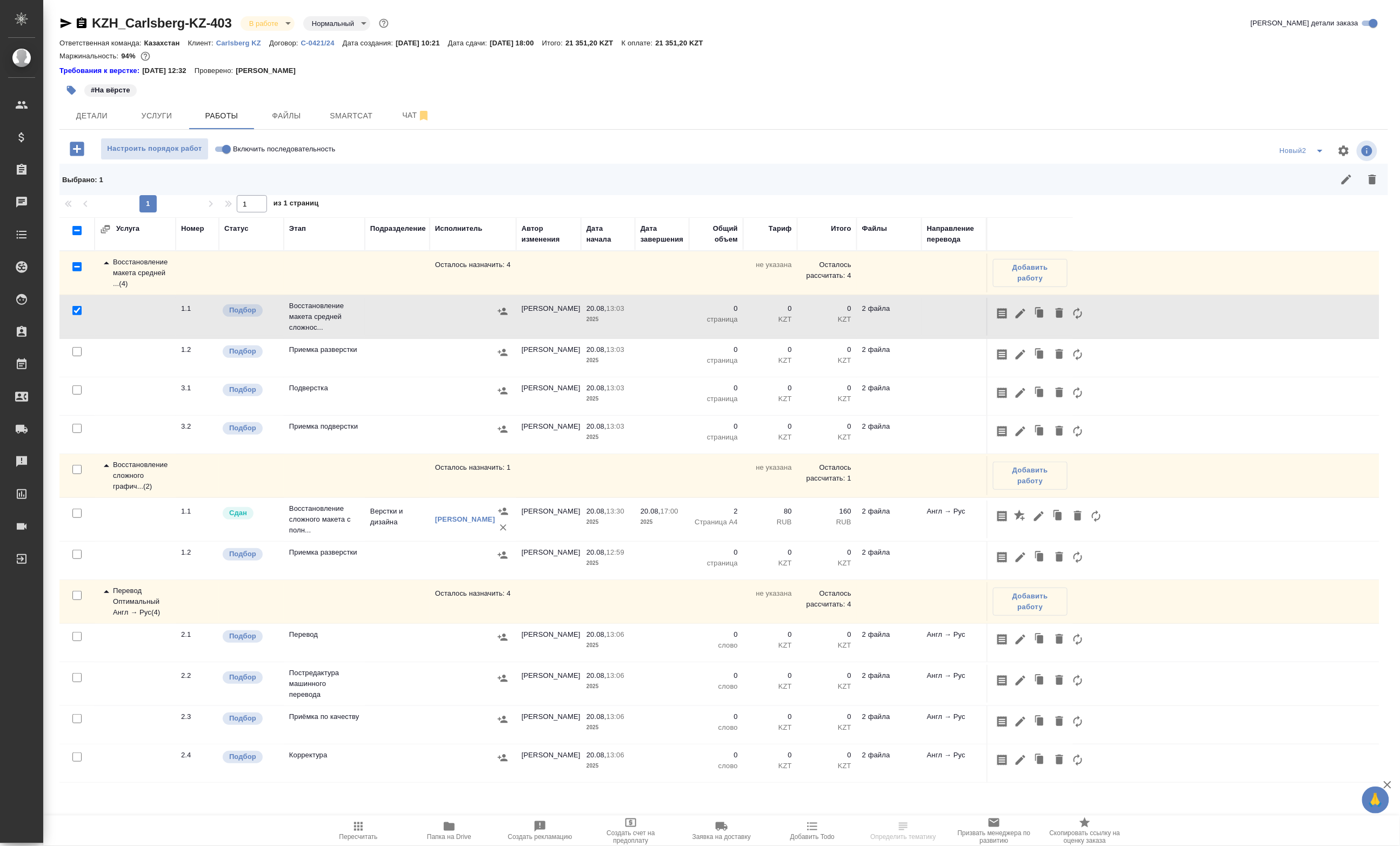
click at [73, 356] on input "checkbox" at bounding box center [77, 352] width 9 height 9
checkbox input "true"
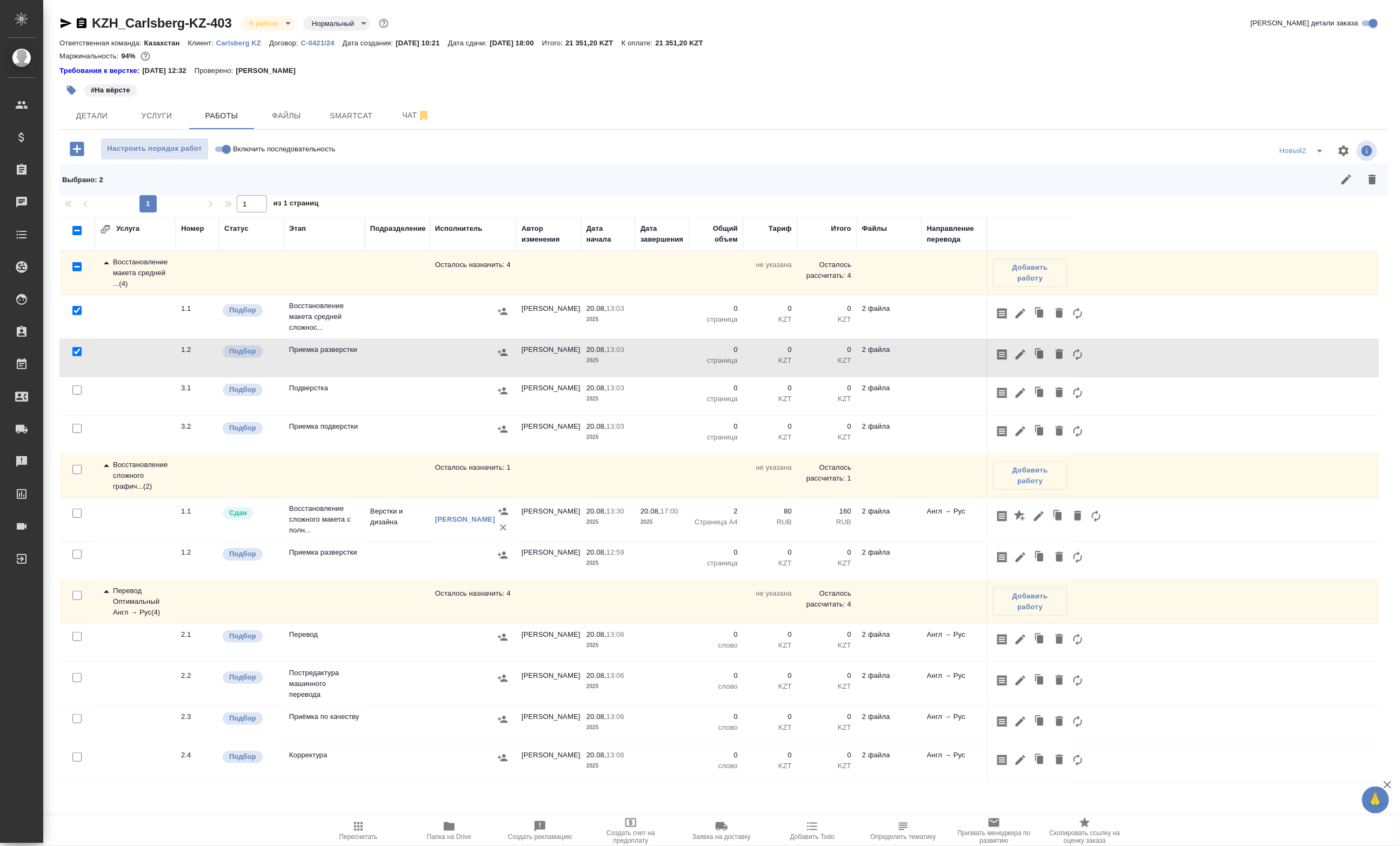
click at [77, 559] on input "checkbox" at bounding box center [77, 554] width 9 height 9
checkbox input "true"
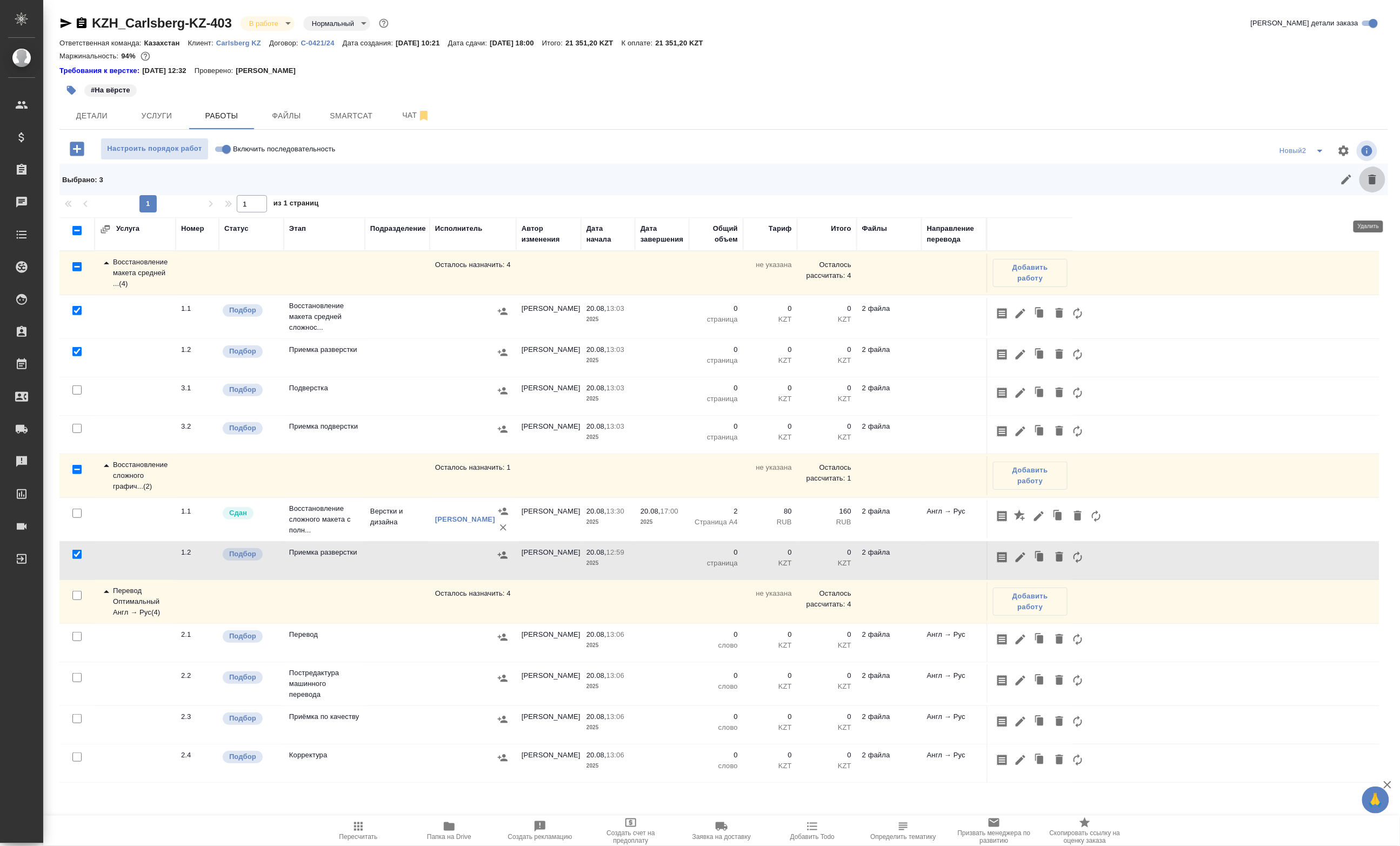
click at [1368, 184] on icon "button" at bounding box center [1372, 179] width 8 height 10
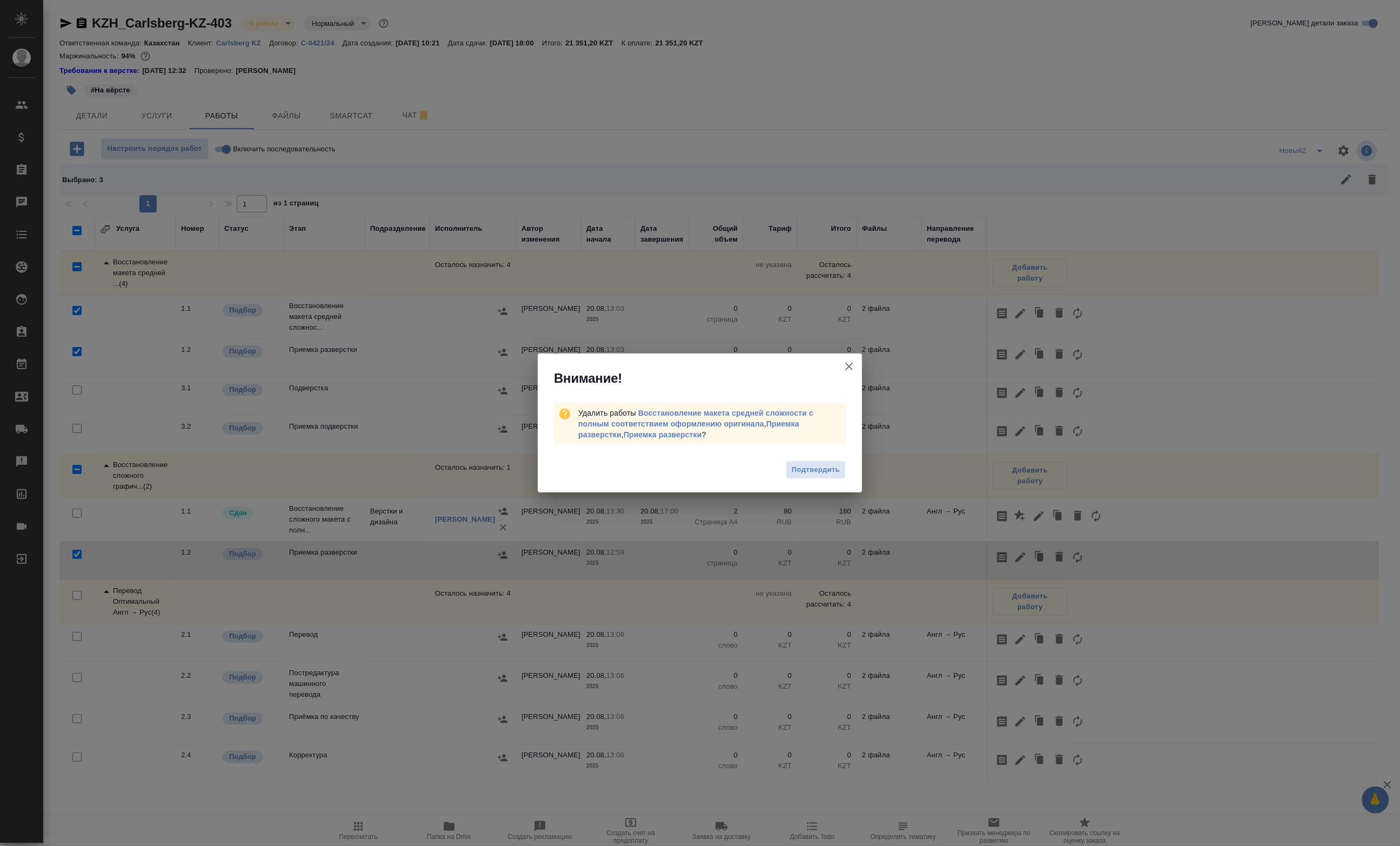
click at [805, 474] on span "Подтвердить" at bounding box center [816, 469] width 48 height 12
